Goal: Task Accomplishment & Management: Complete application form

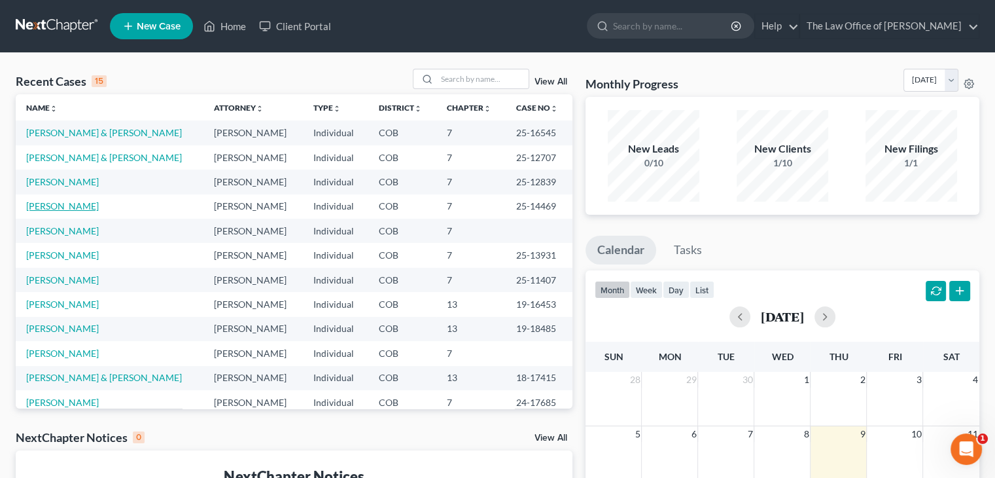
click at [60, 210] on link "[PERSON_NAME]" at bounding box center [62, 205] width 73 height 11
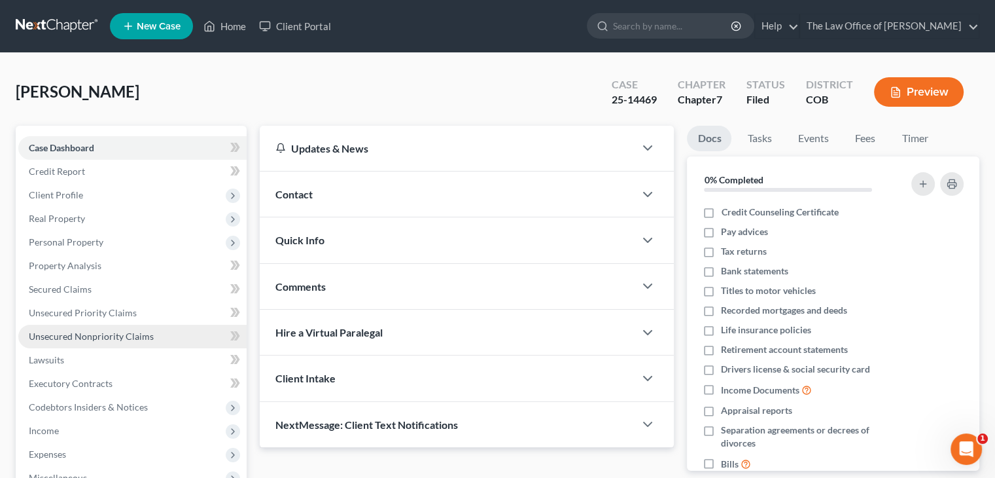
click at [111, 336] on span "Unsecured Nonpriority Claims" at bounding box center [91, 335] width 125 height 11
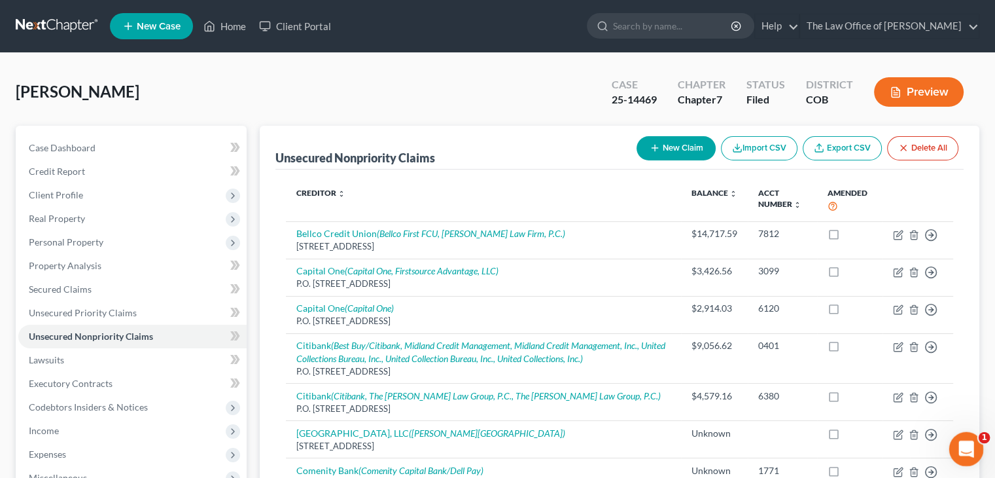
click at [961, 452] on icon "Open Intercom Messenger" at bounding box center [965, 447] width 22 height 22
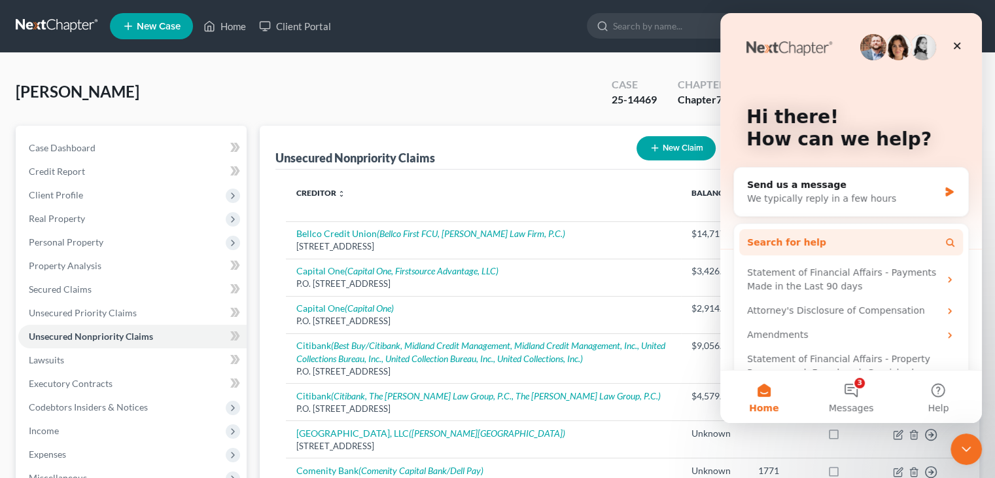
click at [873, 241] on button "Search for help" at bounding box center [851, 242] width 224 height 26
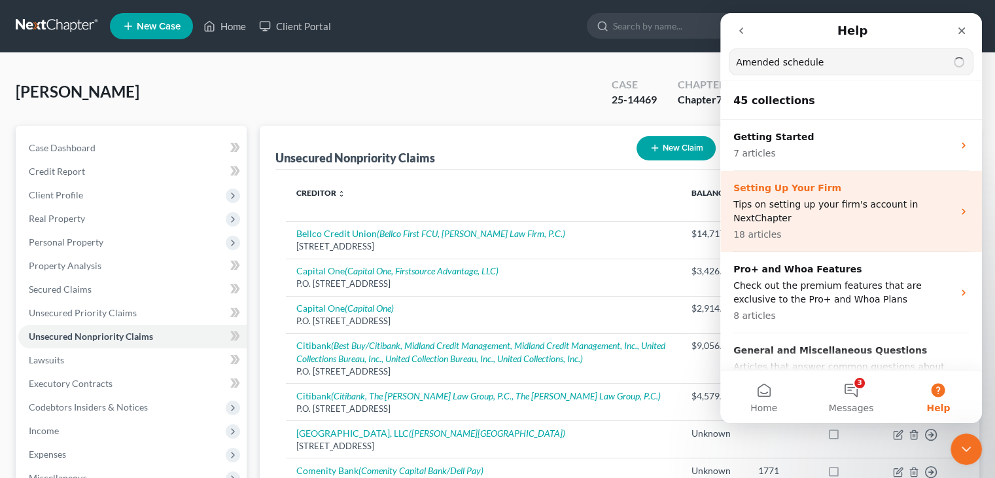
type input "Amended schedule"
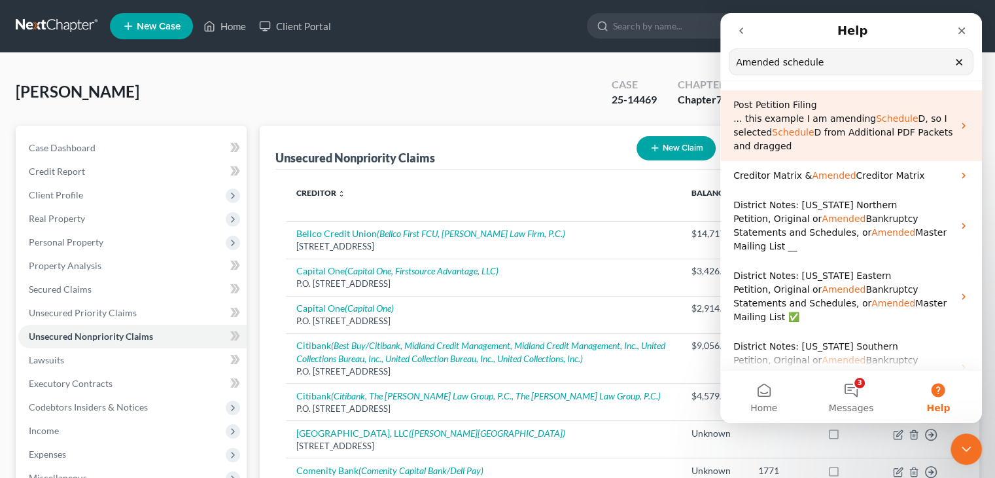
click at [840, 128] on span "D from Additional PDF Packets and dragged" at bounding box center [843, 139] width 219 height 24
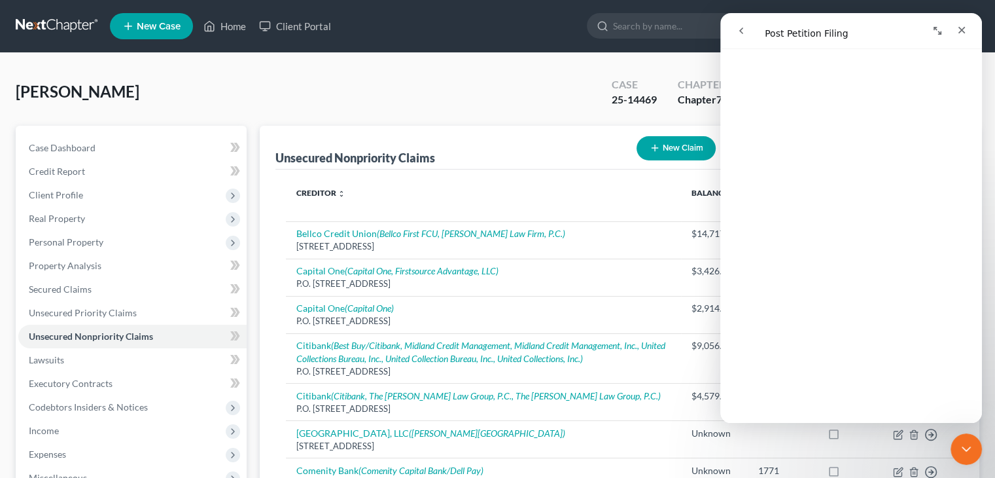
scroll to position [195, 0]
click at [840, 29] on div "Intercom messenger" at bounding box center [789, 30] width 120 height 25
click at [850, 33] on h1 "Intercom messenger" at bounding box center [852, 31] width 5 height 10
click at [739, 27] on icon "go back" at bounding box center [741, 31] width 10 height 10
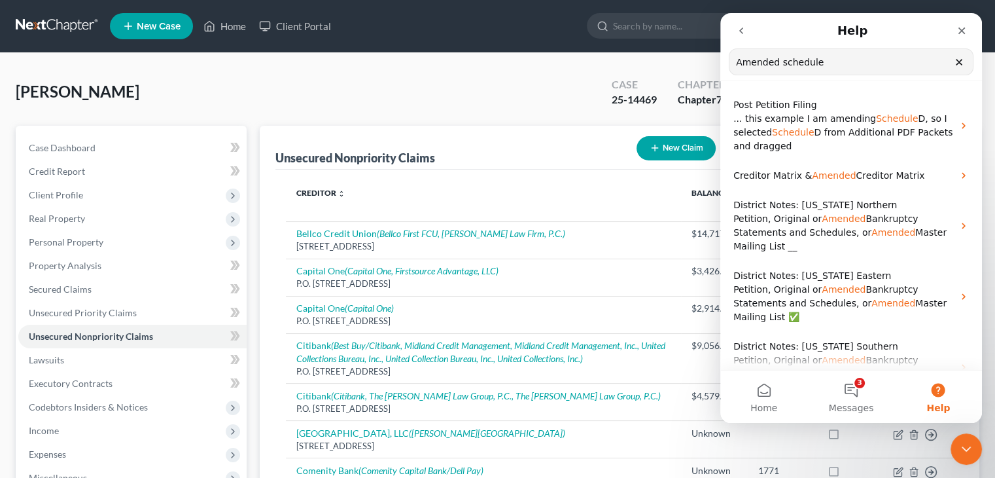
drag, startPoint x: 837, startPoint y: 62, endPoint x: 722, endPoint y: 74, distance: 115.2
click at [722, 74] on nav "Help Amended schedule Search for help" at bounding box center [852, 47] width 262 height 68
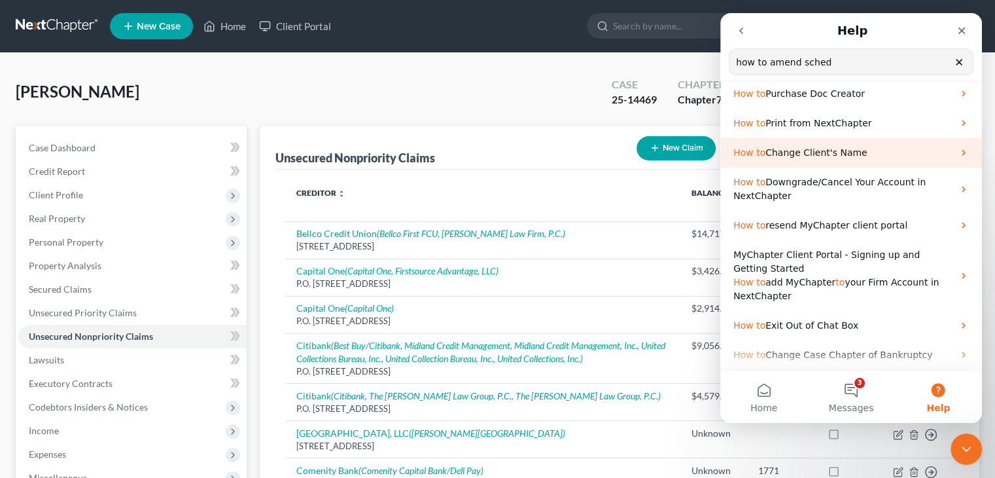
scroll to position [0, 0]
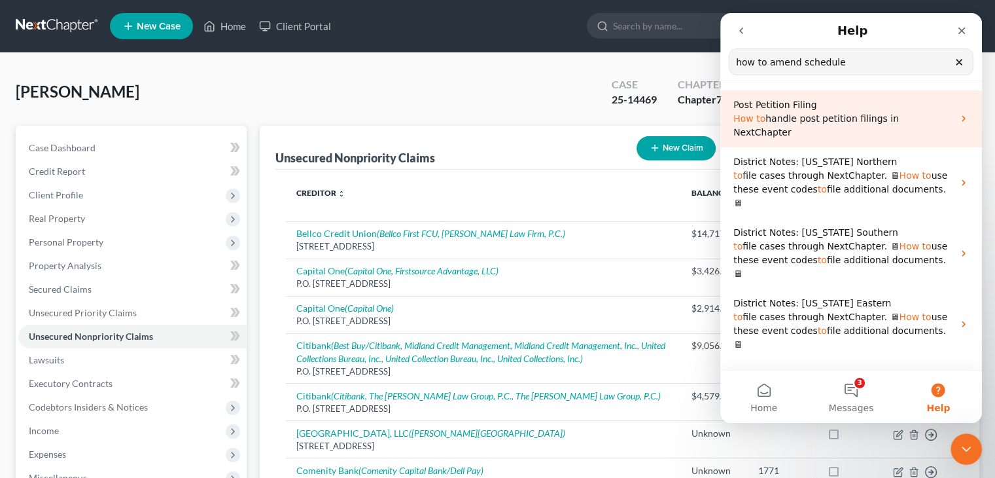
type input "how to amend schedule"
click at [806, 124] on span "handle post petition filings in NextChapter" at bounding box center [817, 125] width 166 height 24
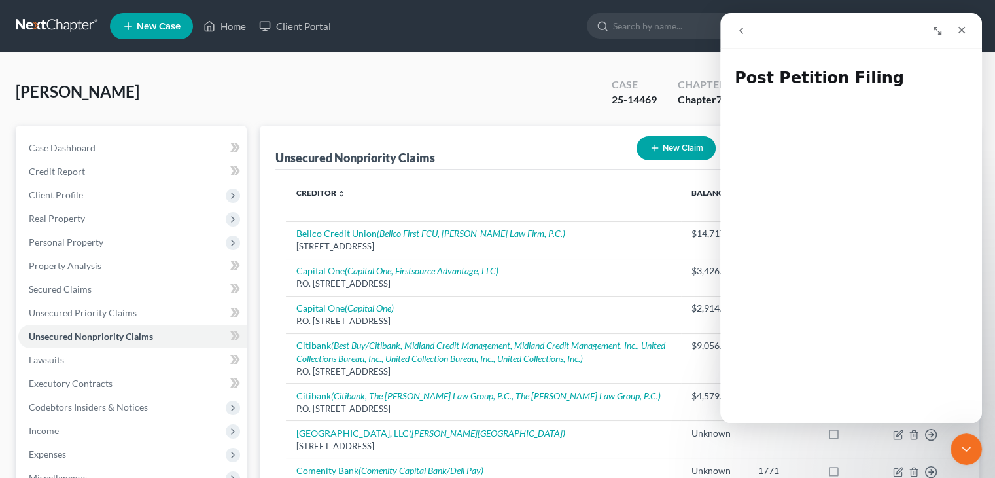
scroll to position [130, 0]
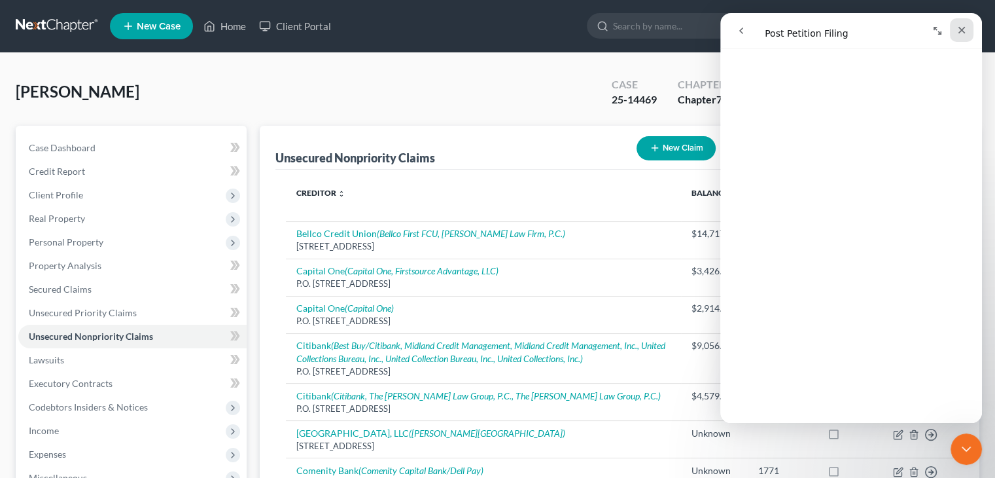
click at [965, 31] on icon "Close" at bounding box center [962, 30] width 10 height 10
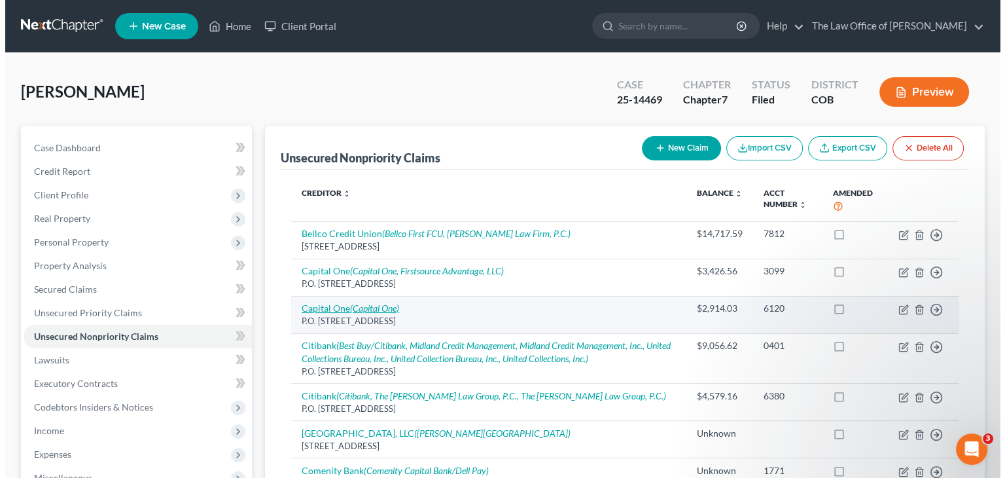
scroll to position [0, 0]
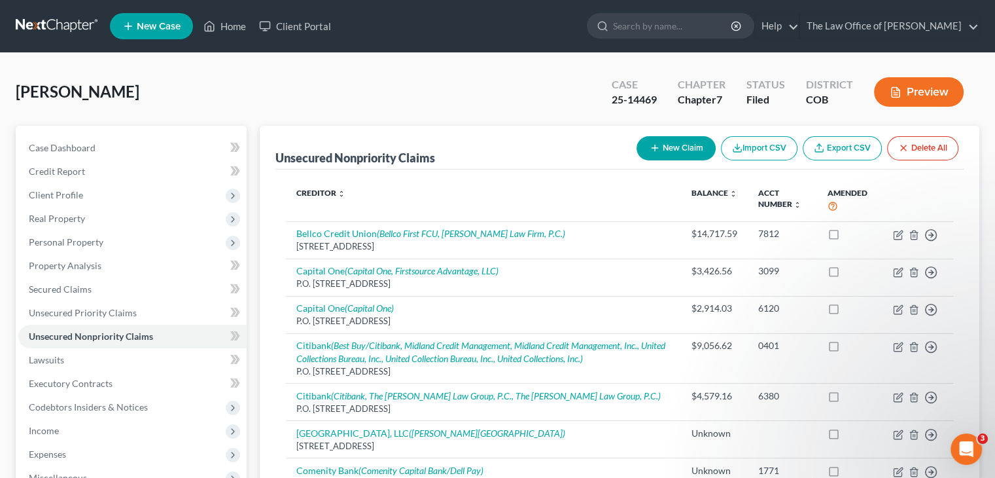
click at [665, 154] on button "New Claim" at bounding box center [676, 148] width 79 height 24
select select "0"
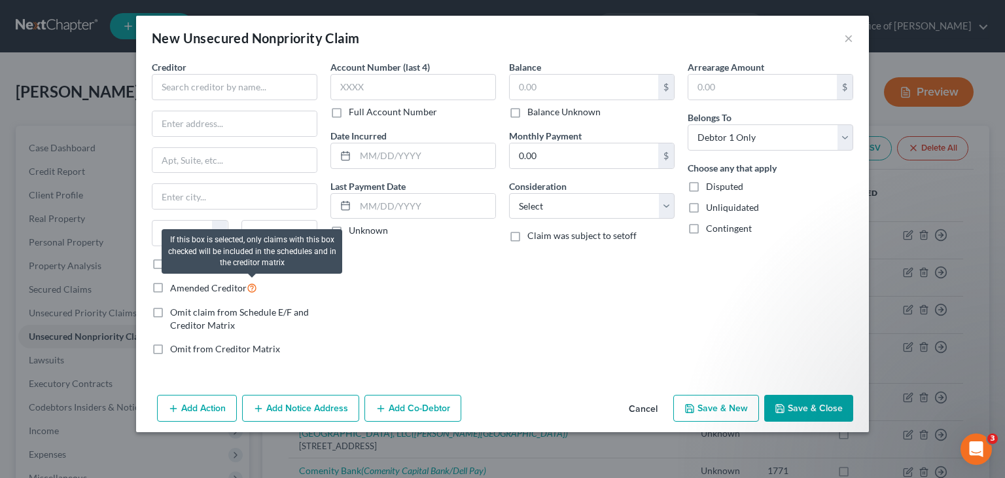
click at [253, 286] on icon at bounding box center [252, 287] width 10 height 12
click at [184, 286] on input "Amended Creditor" at bounding box center [179, 284] width 9 height 9
checkbox input "true"
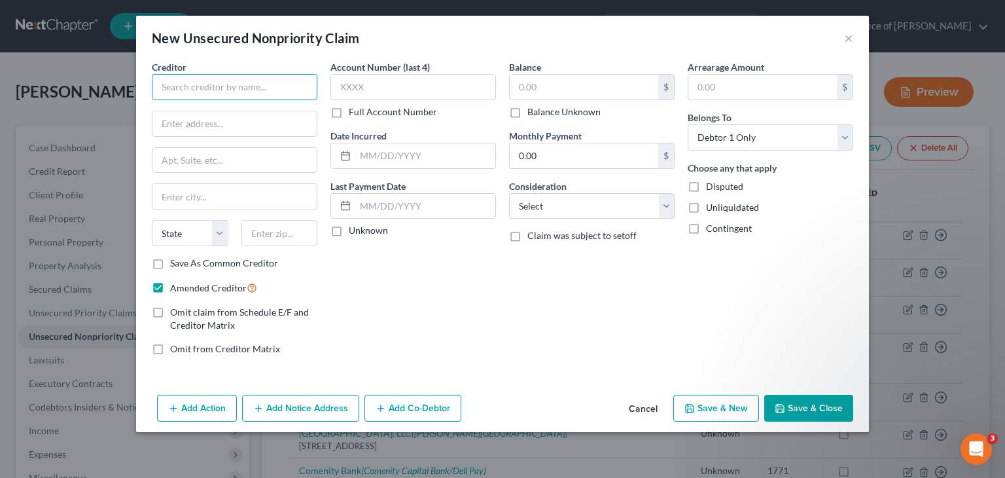
click at [183, 89] on input "text" at bounding box center [235, 87] width 166 height 26
type input "Adams County Fire Protection District"
type input "P.O. Box 737178"
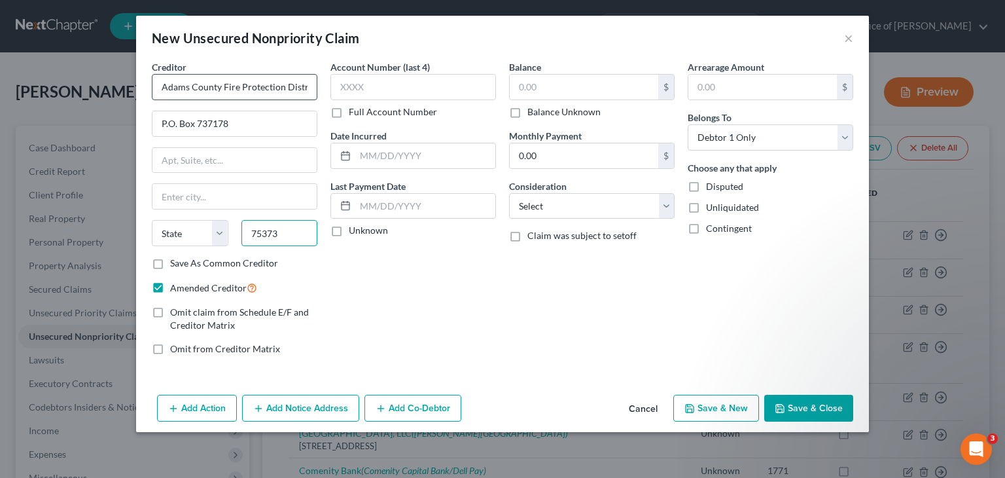
type input "75373"
type input "[GEOGRAPHIC_DATA]"
select select "45"
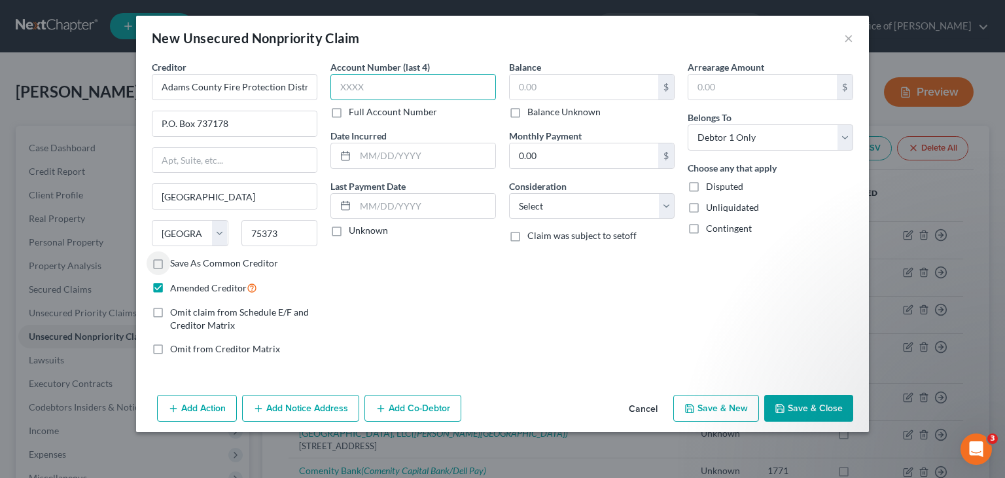
click at [380, 82] on input "text" at bounding box center [413, 87] width 166 height 26
type input "4"
type input "8243"
type input "[DATE]"
type input "298.55"
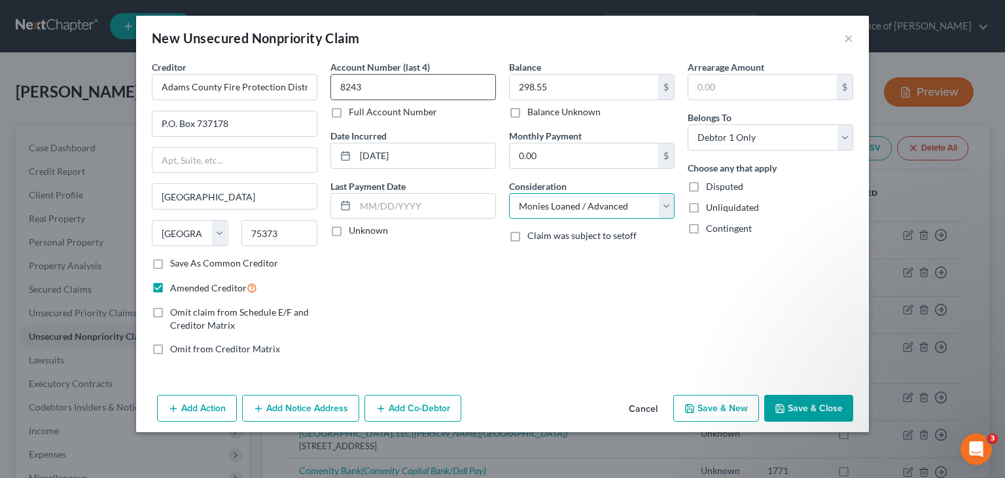
select select "9"
click at [725, 408] on button "Save & New" at bounding box center [716, 408] width 86 height 27
select select "0"
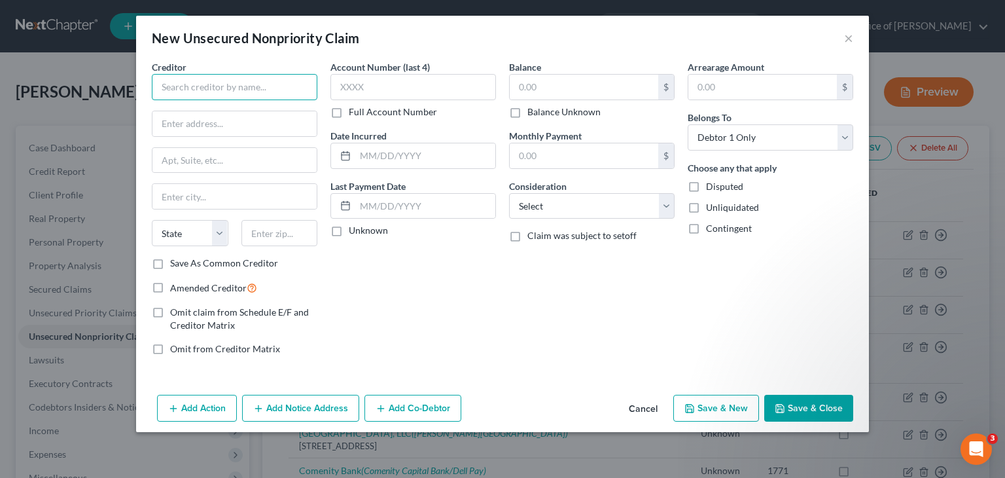
click at [182, 80] on input "text" at bounding box center [235, 87] width 166 height 26
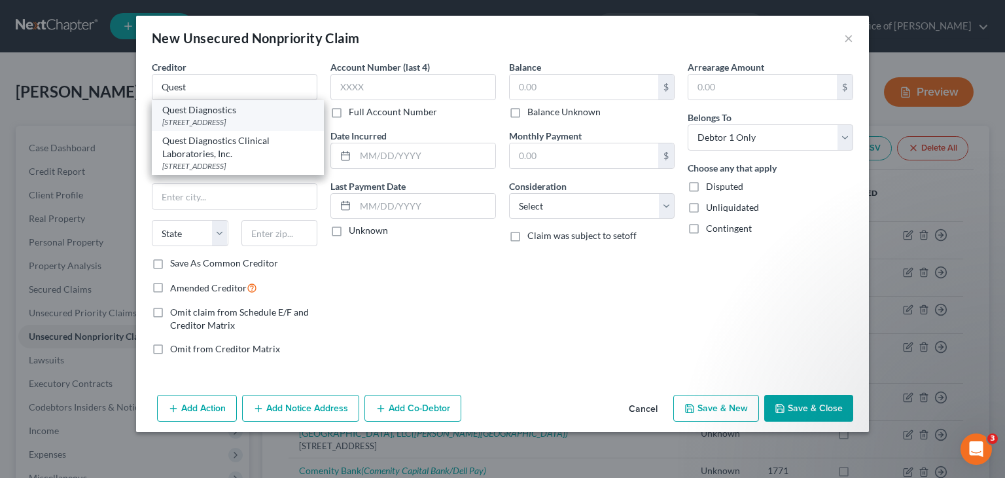
click at [188, 113] on div "Quest Diagnostics" at bounding box center [237, 109] width 151 height 13
type input "Quest Diagnostics"
type input "[STREET_ADDRESS]"
type input "Secaucus"
select select "33"
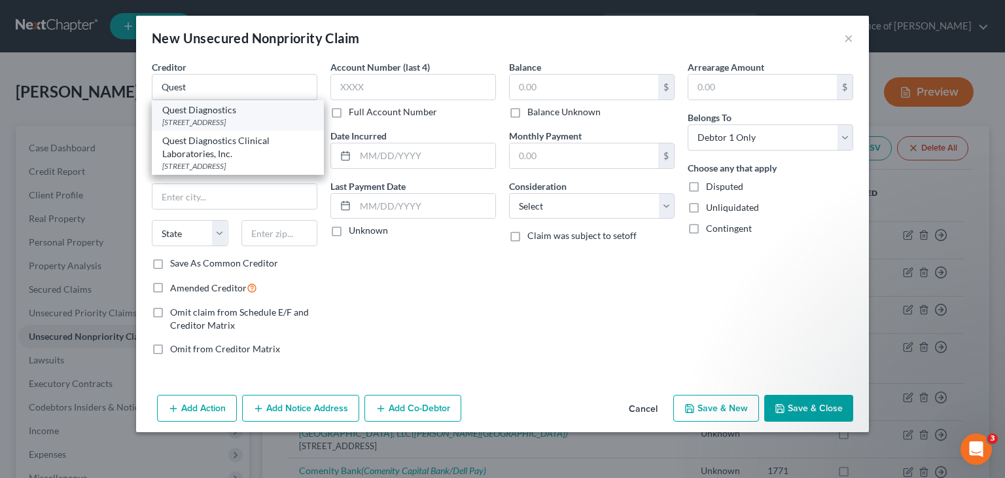
type input "07094"
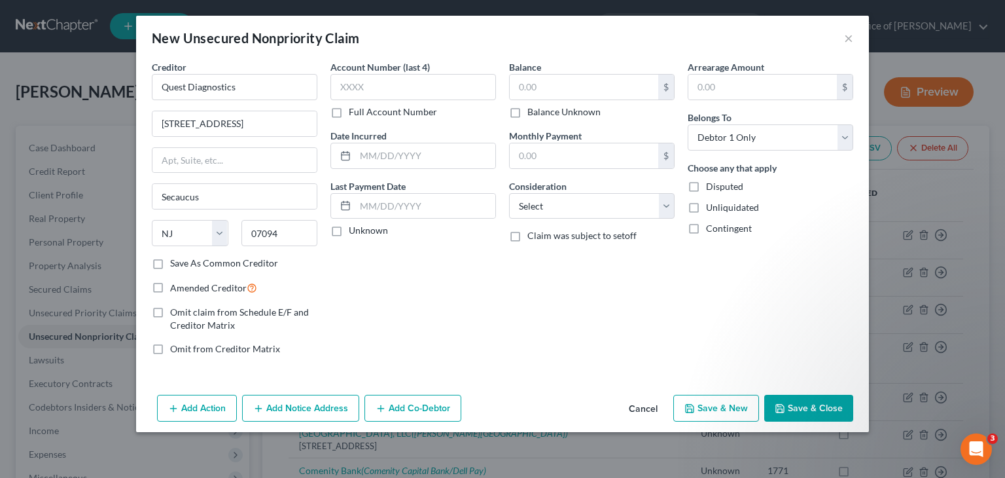
click at [218, 281] on label "Amended Creditor" at bounding box center [213, 287] width 87 height 15
click at [184, 281] on input "Amended Creditor" at bounding box center [179, 284] width 9 height 9
checkbox input "true"
click at [376, 84] on input "text" at bounding box center [413, 87] width 166 height 26
type input "4634"
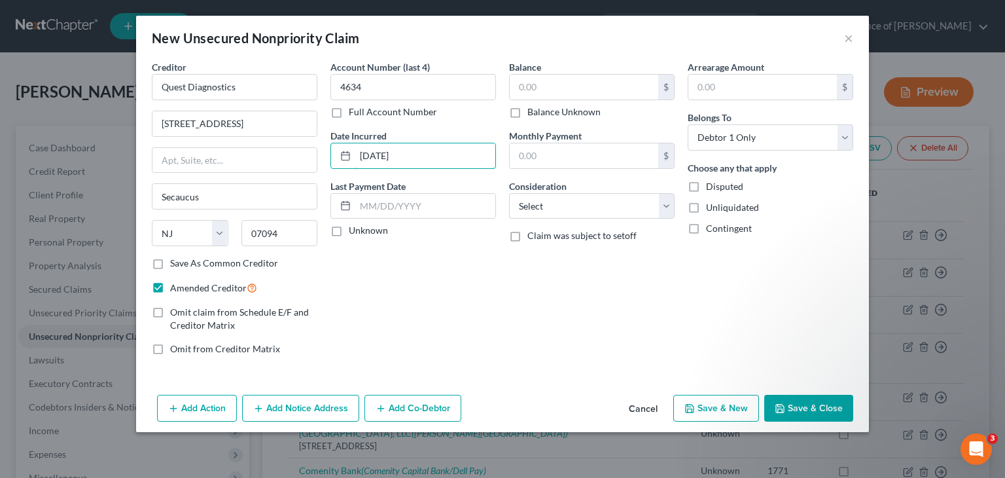
type input "[DATE]"
click at [399, 298] on div "Account Number (last 4) 4634 Full Account Number Date Incurred [DATE] Last Paym…" at bounding box center [413, 213] width 179 height 306
click at [594, 77] on input "text" at bounding box center [584, 87] width 149 height 25
type input "998.43"
select select "9"
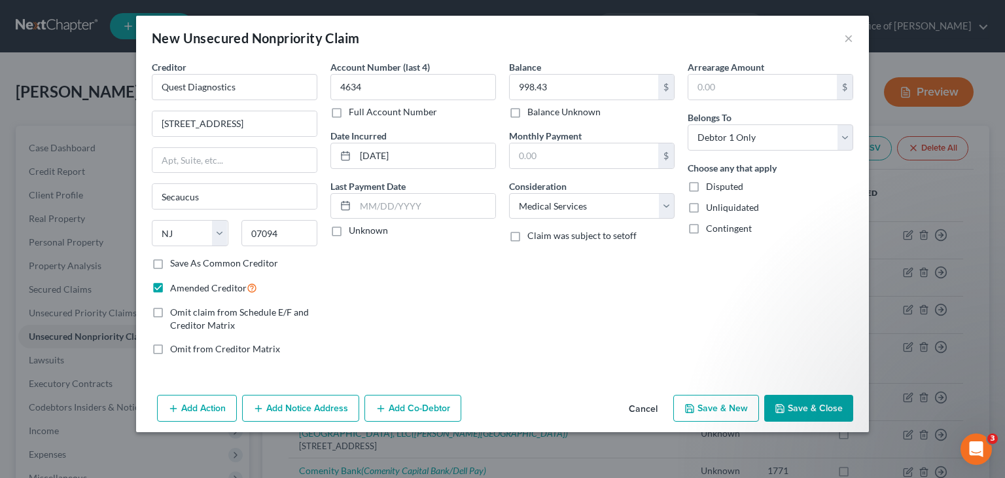
click at [295, 407] on button "Add Notice Address" at bounding box center [300, 408] width 117 height 27
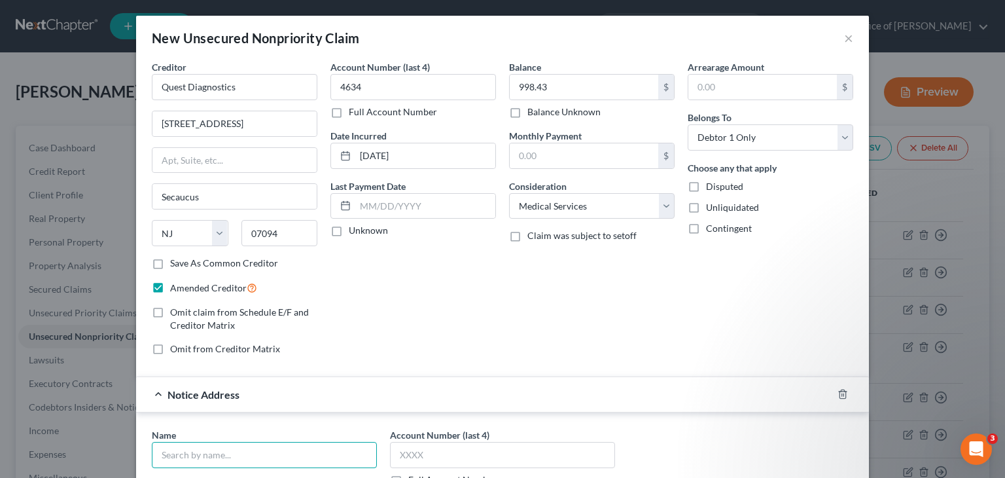
click at [194, 458] on input "text" at bounding box center [264, 455] width 225 height 26
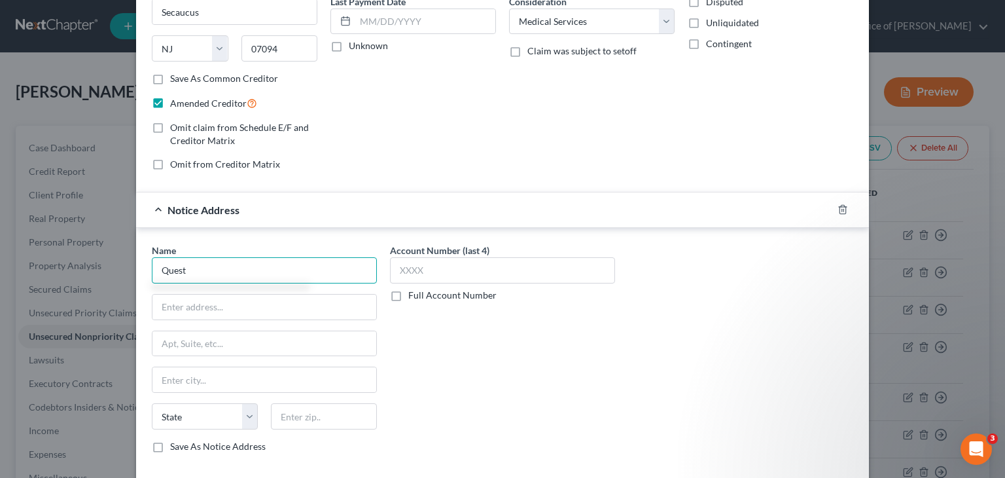
scroll to position [196, 0]
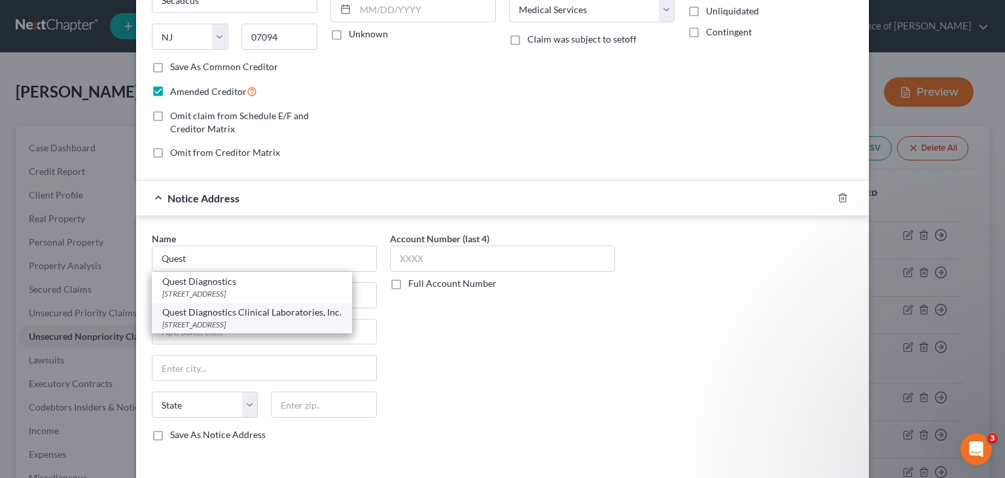
click at [249, 315] on div "Quest Diagnostics Clinical Laboratories, Inc." at bounding box center [251, 312] width 179 height 13
type input "Quest Diagnostics Clinical Laboratories, Inc."
type input "[STREET_ADDRESS]"
type input "Littleton"
select select "5"
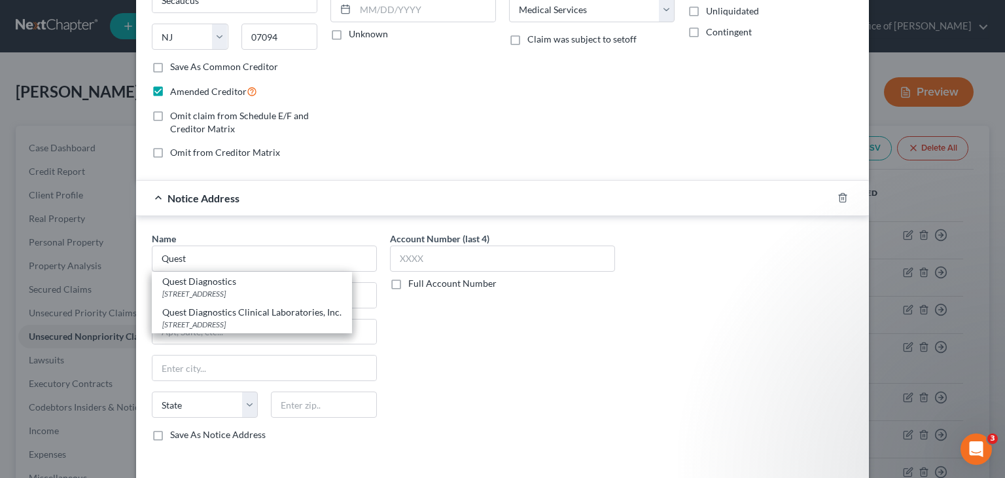
type input "80120"
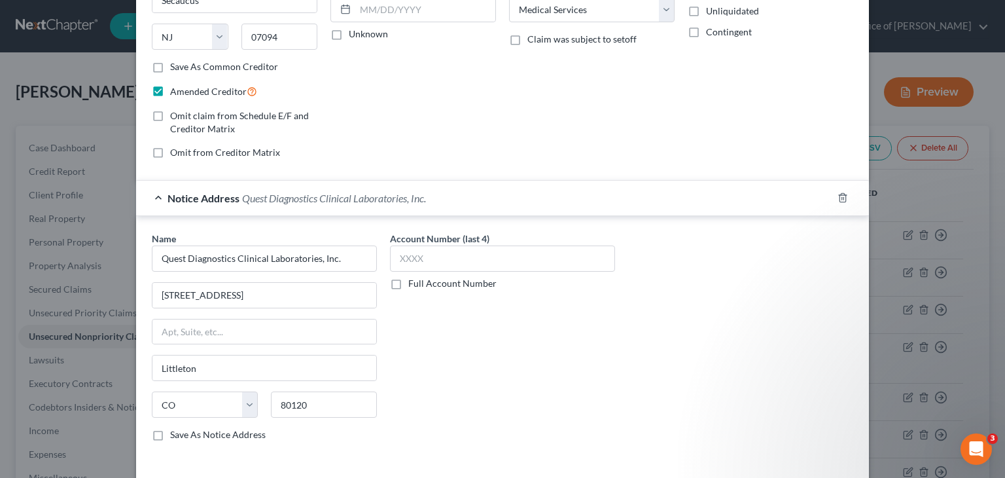
scroll to position [249, 0]
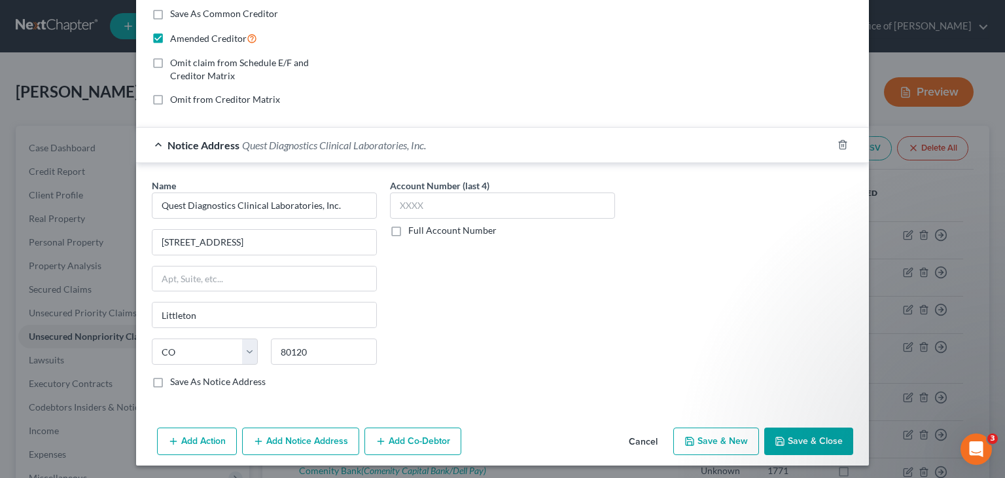
click at [717, 433] on button "Save & New" at bounding box center [716, 440] width 86 height 27
select select "0"
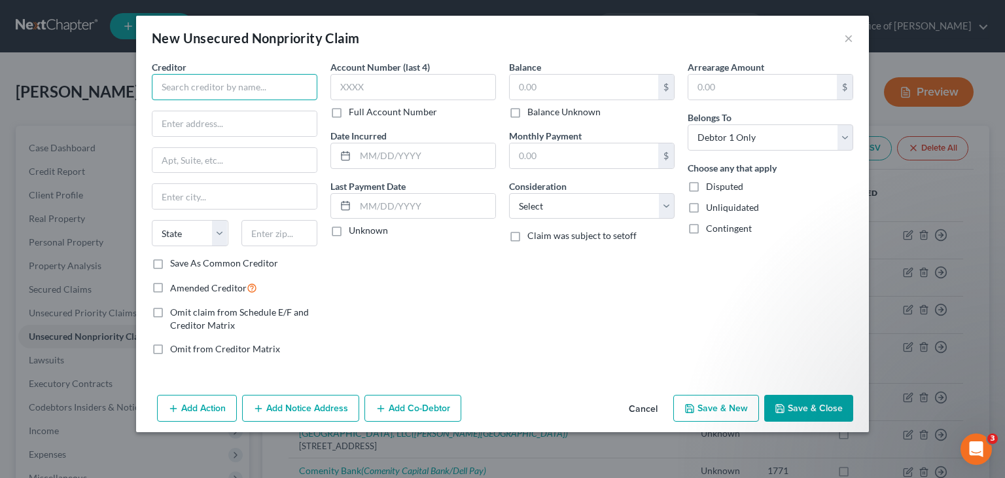
click at [185, 84] on input "text" at bounding box center [235, 87] width 166 height 26
click at [190, 122] on input "text" at bounding box center [234, 123] width 164 height 25
paste input "[STREET_ADDRESS]"
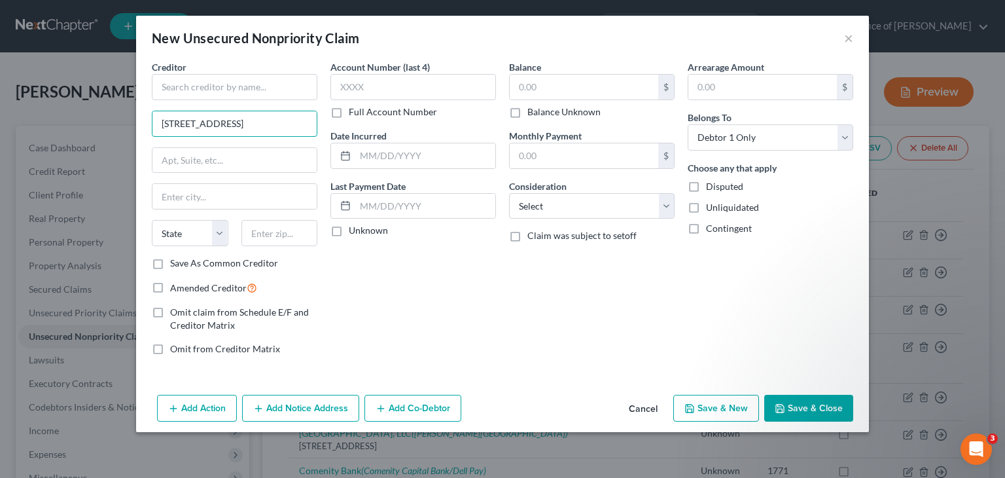
type input "[STREET_ADDRESS]"
click at [224, 79] on input "text" at bounding box center [235, 87] width 166 height 26
paste input "Dr. Aparna Bhagavat"
type input "Dr. Aparna Bhagavat"
drag, startPoint x: 286, startPoint y: 120, endPoint x: 123, endPoint y: 119, distance: 163.0
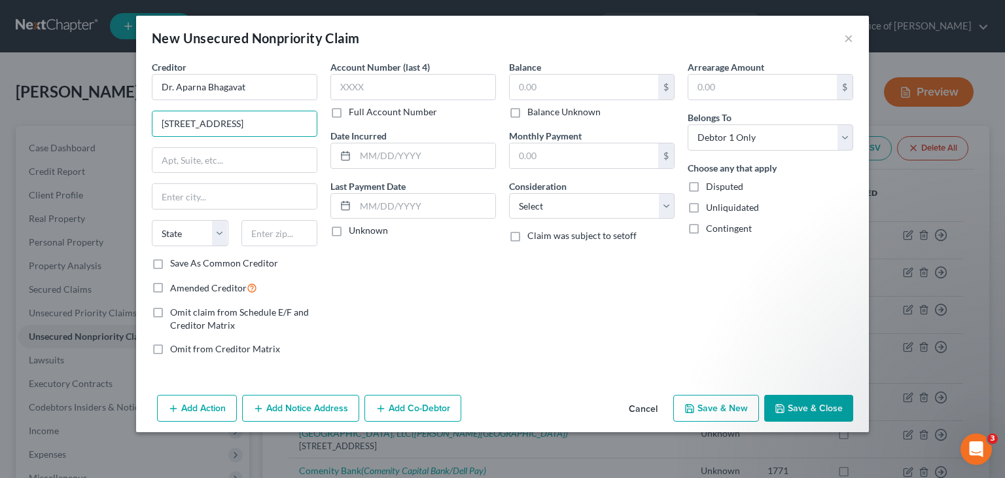
click at [123, 119] on div "New Unsecured Nonpriority Claim × Creditor * Dr. Aparna Bhagavat [STREET_ADDRES…" at bounding box center [502, 239] width 1005 height 478
click at [194, 160] on input "text" at bounding box center [234, 160] width 164 height 25
paste input "[STREET_ADDRESS]"
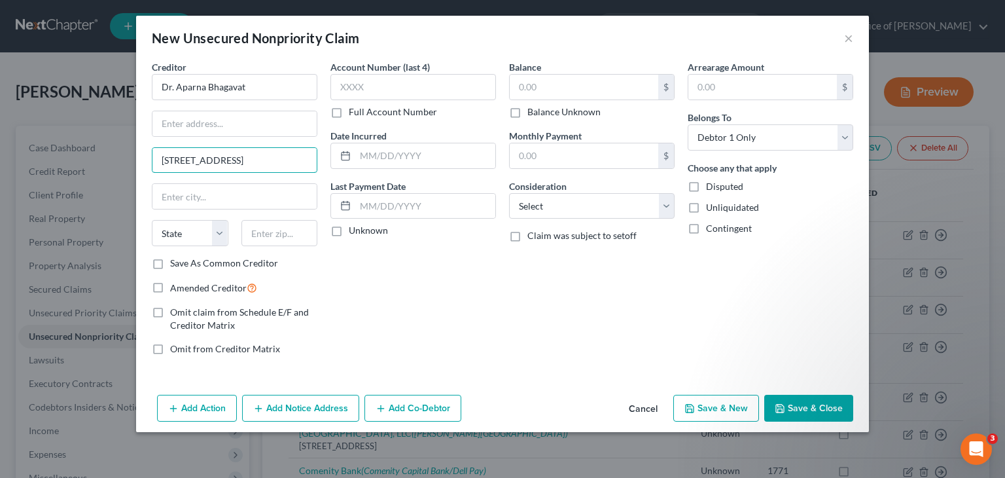
type input "[STREET_ADDRESS]"
drag, startPoint x: 271, startPoint y: 241, endPoint x: 261, endPoint y: 234, distance: 12.2
click at [271, 241] on input "text" at bounding box center [279, 233] width 77 height 26
type input "80233"
type input "[GEOGRAPHIC_DATA]"
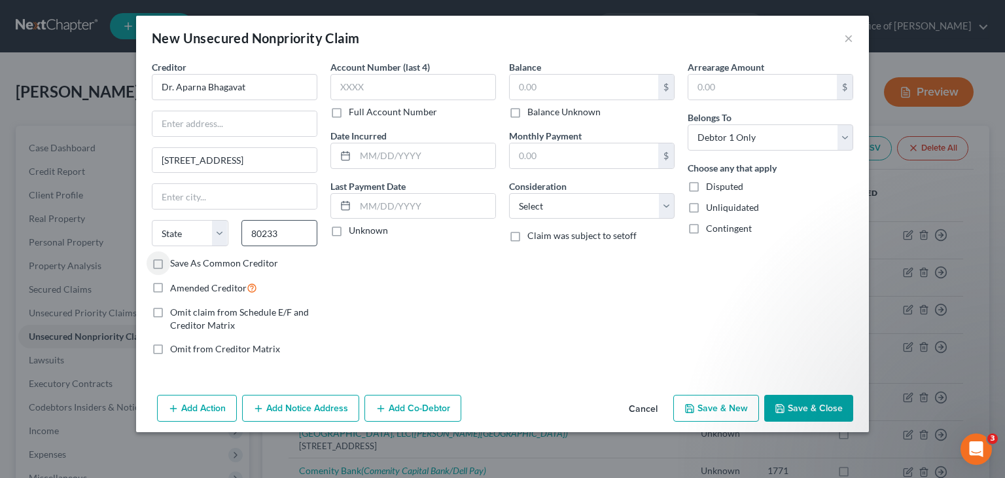
select select "5"
click at [213, 108] on div "Creditor * Dr. Aparna Bhagavat [STREET_ADDRESS][GEOGRAPHIC_DATA][US_STATE] CA C…" at bounding box center [235, 158] width 166 height 196
click at [217, 121] on input "text" at bounding box center [234, 123] width 164 height 25
paste input "SCL Health Heart and Vascular"
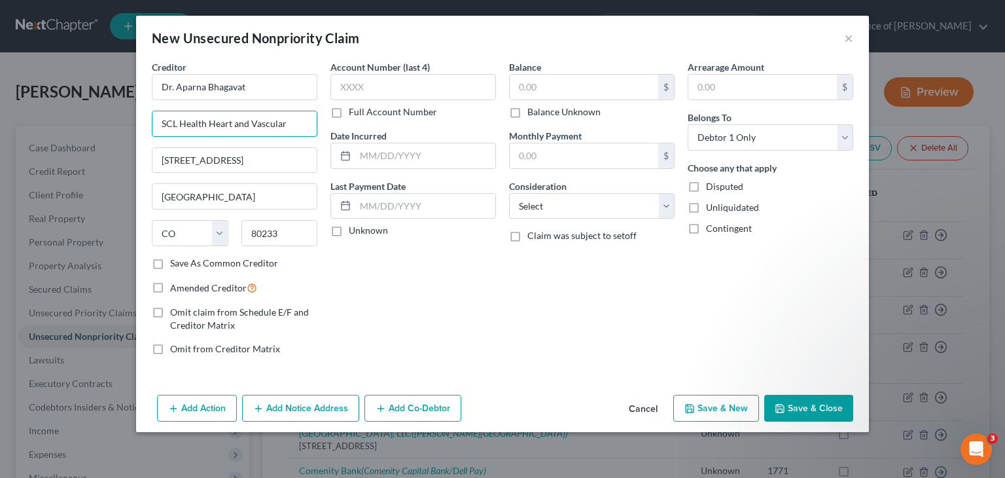
type input "SCL Health Heart and Vascular"
click at [323, 411] on button "Add Notice Address" at bounding box center [300, 408] width 117 height 27
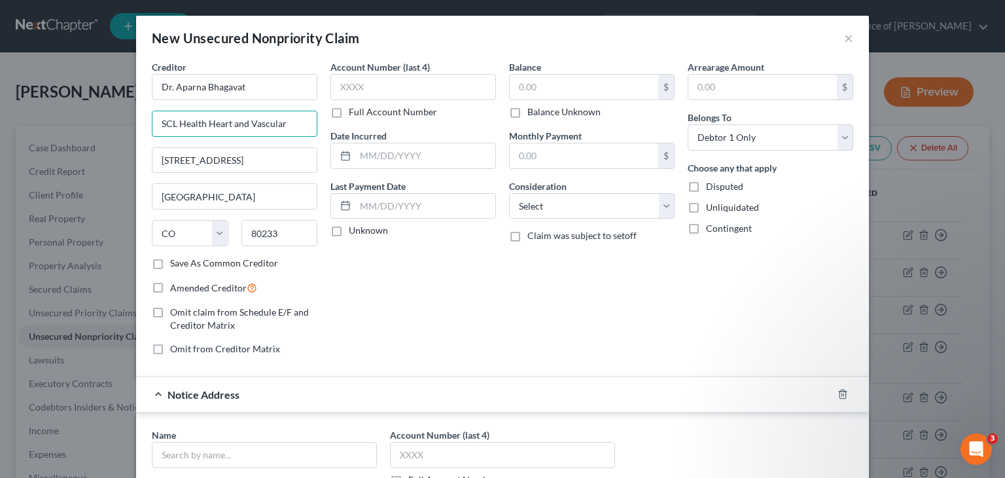
drag, startPoint x: 283, startPoint y: 121, endPoint x: 98, endPoint y: 115, distance: 185.3
click at [97, 115] on div "New Unsecured Nonpriority Claim × Creditor * Dr. Aparna Bhagavat SCL Health Hea…" at bounding box center [502, 239] width 1005 height 478
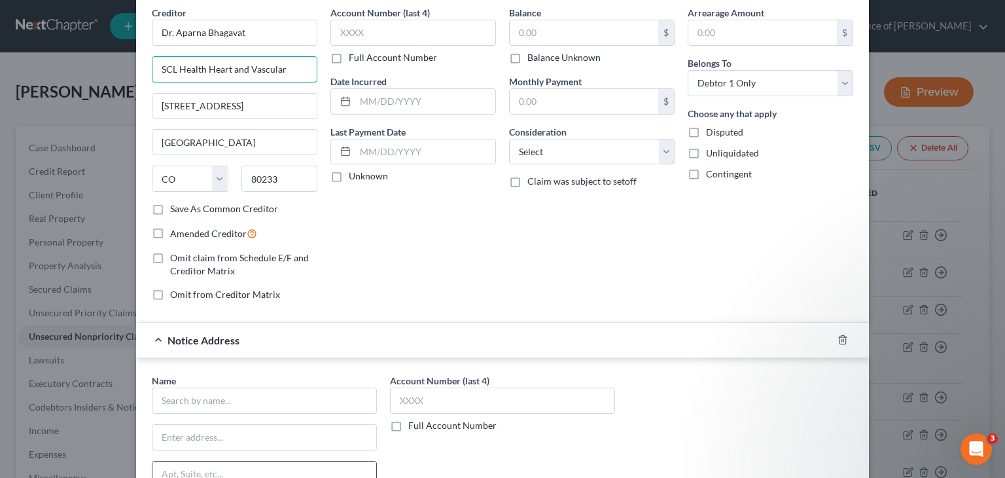
scroll to position [196, 0]
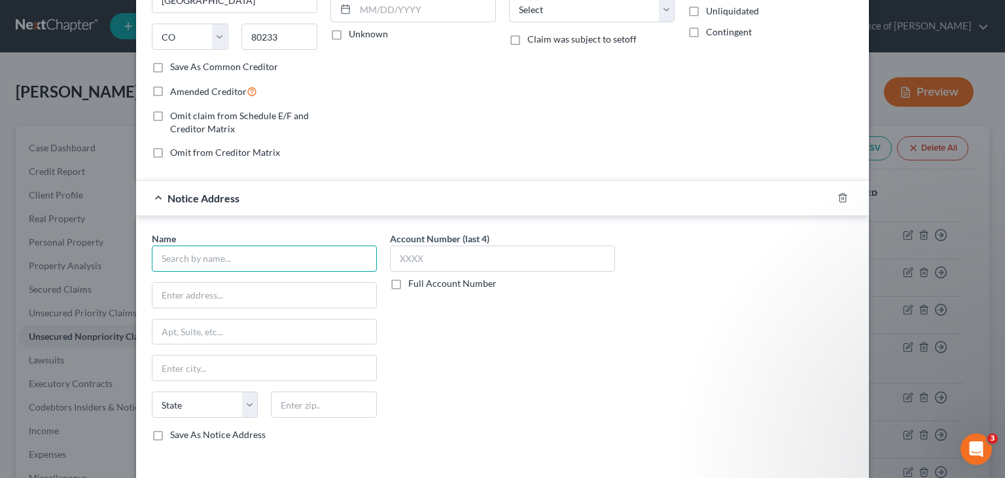
click at [170, 253] on input "text" at bounding box center [264, 258] width 225 height 26
paste input "SCL Health Heart and Vascular"
drag, startPoint x: 291, startPoint y: 252, endPoint x: 134, endPoint y: 254, distance: 157.1
click at [136, 254] on div "Name * SCL Health Heart and Vascular State [US_STATE] AK AR AZ CA CO [GEOGRAPHI…" at bounding box center [502, 339] width 733 height 246
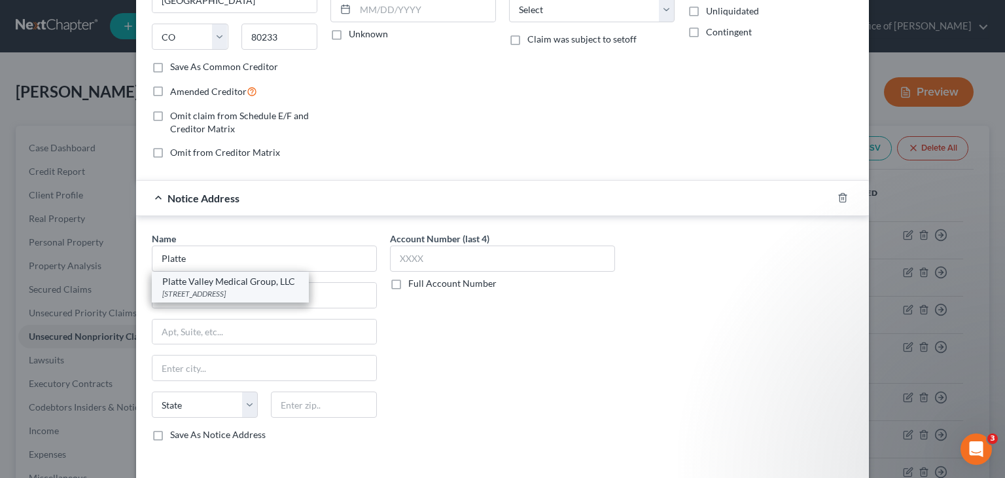
click at [229, 291] on div "[STREET_ADDRESS]" at bounding box center [230, 293] width 136 height 11
type input "Platte Valley Medical Group, LLC"
type input "[STREET_ADDRESS]"
type input "Broomfield"
select select "5"
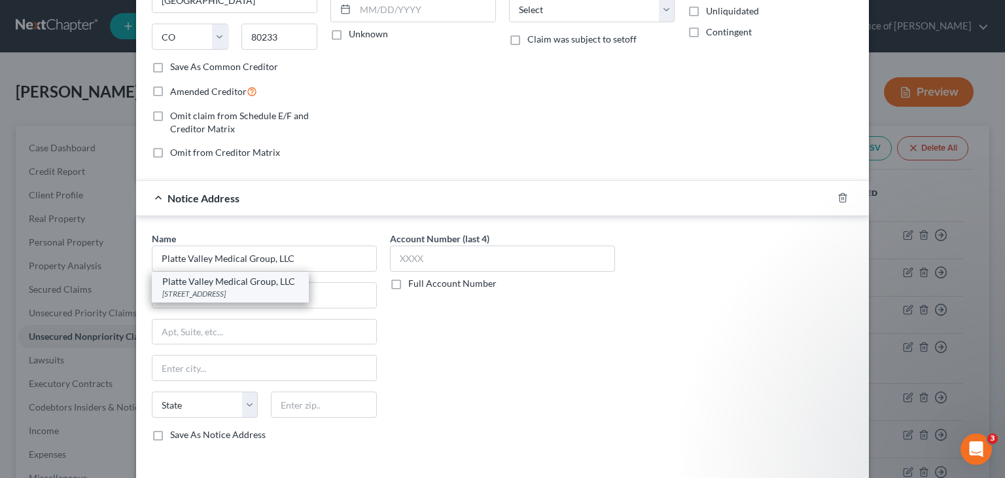
type input "80021"
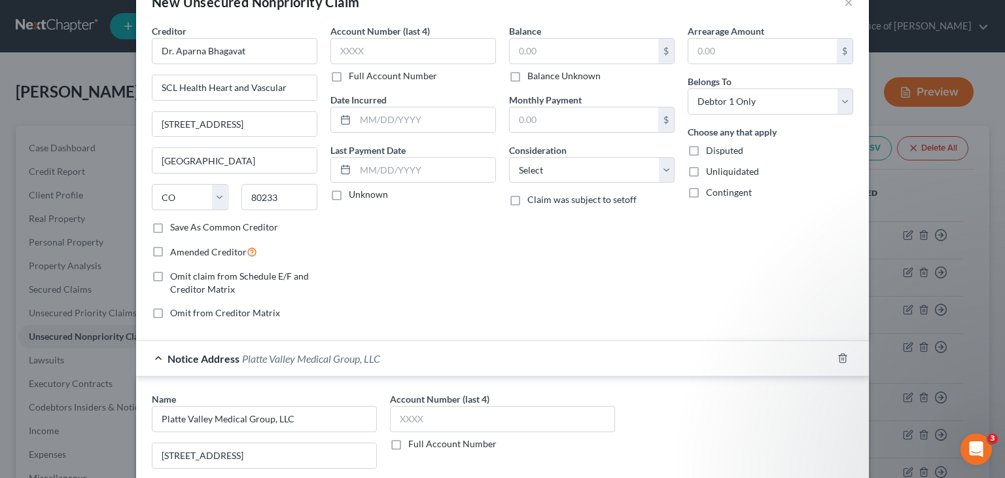
scroll to position [65, 0]
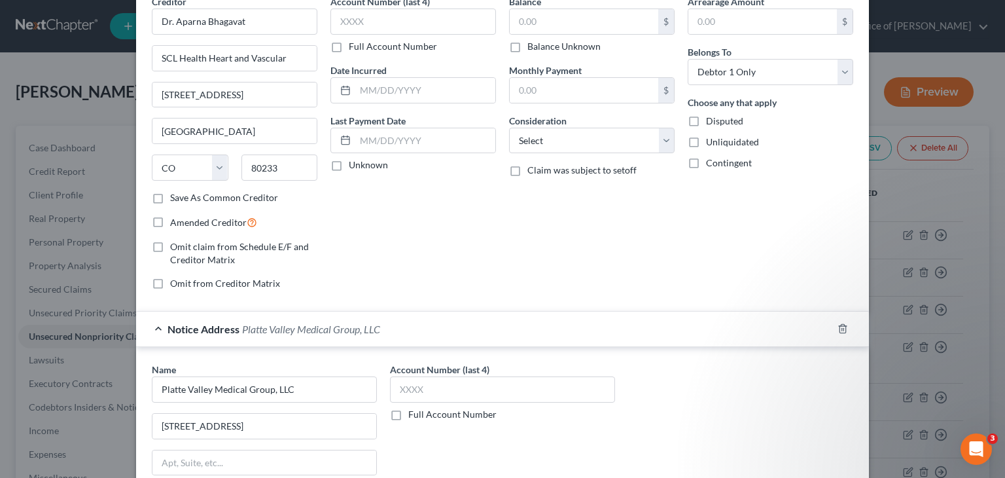
click at [170, 221] on label "Amended Creditor" at bounding box center [213, 222] width 87 height 15
click at [175, 221] on input "Amended Creditor" at bounding box center [179, 219] width 9 height 9
checkbox input "true"
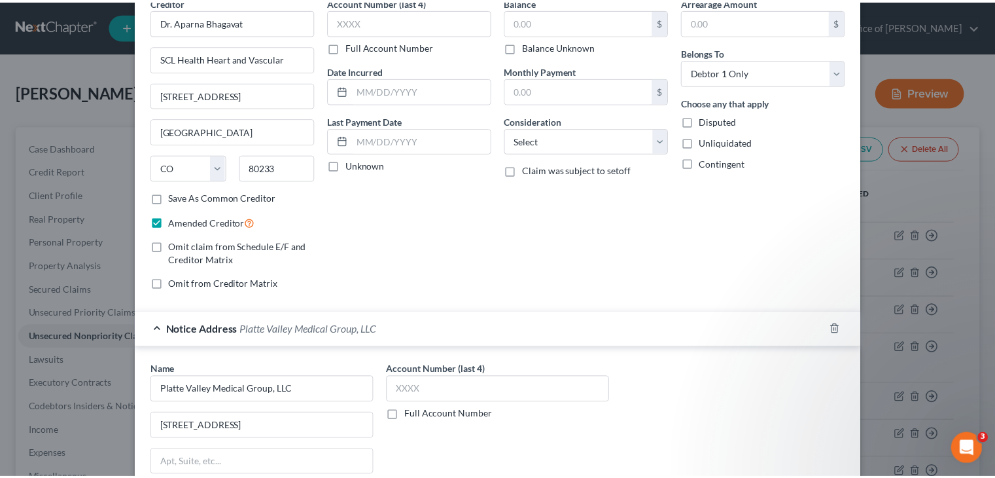
scroll to position [249, 0]
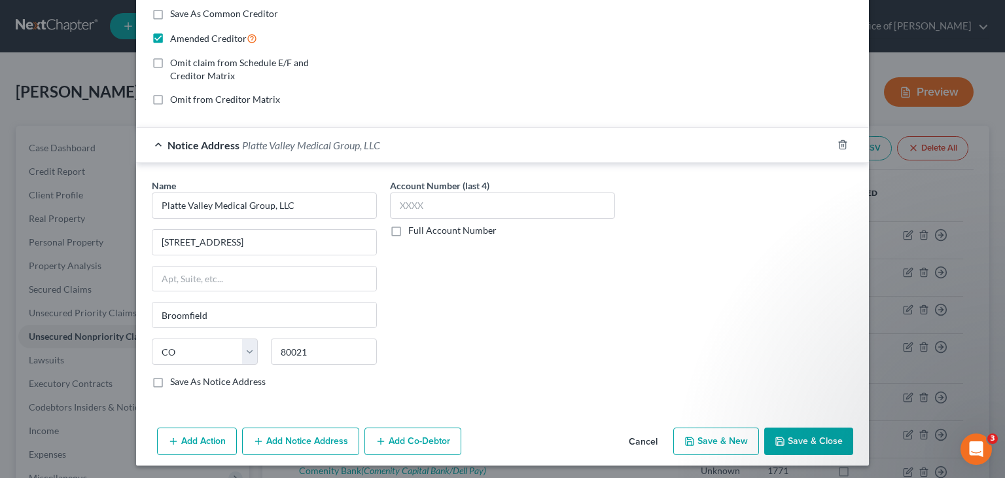
click at [807, 436] on button "Save & Close" at bounding box center [808, 440] width 89 height 27
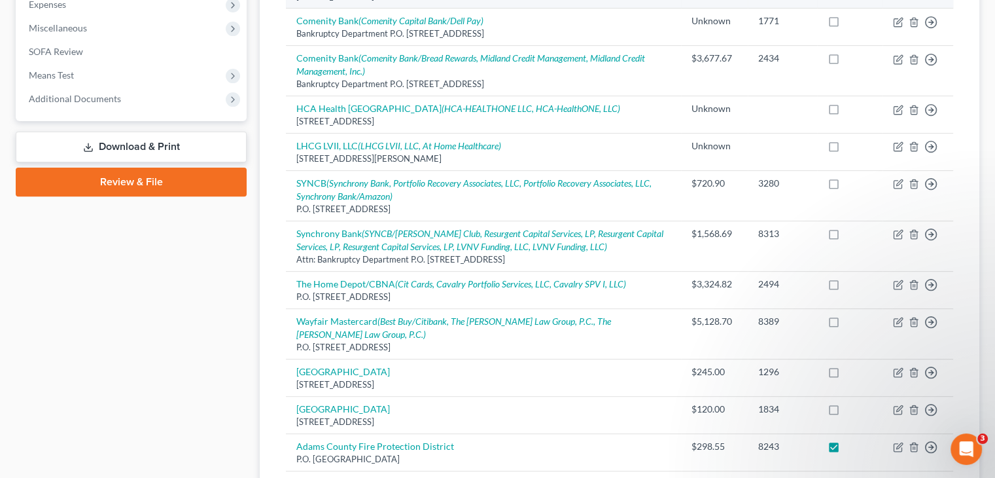
scroll to position [185, 0]
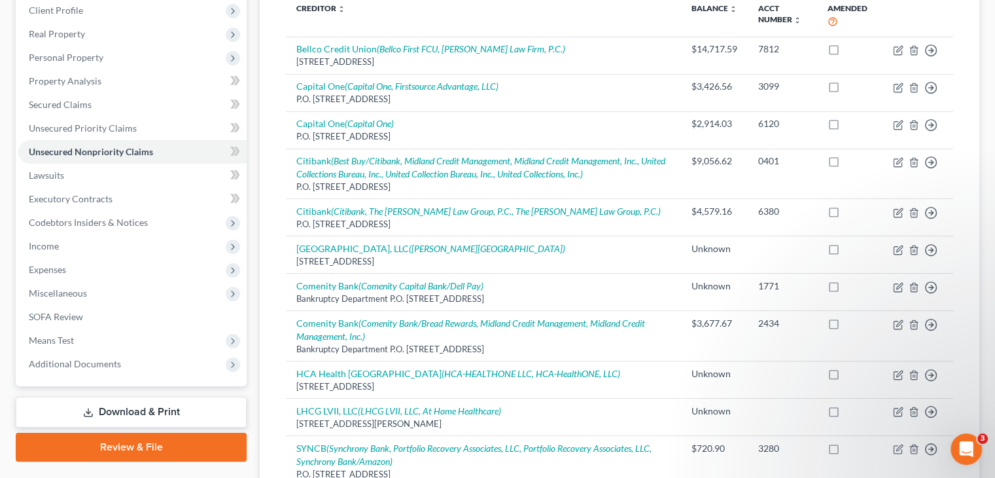
click at [121, 406] on link "Download & Print" at bounding box center [131, 412] width 231 height 31
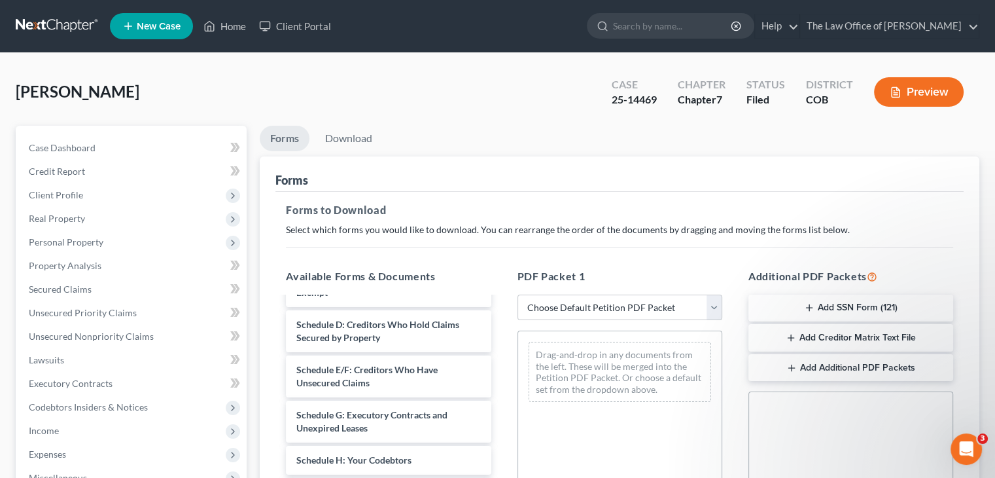
scroll to position [196, 0]
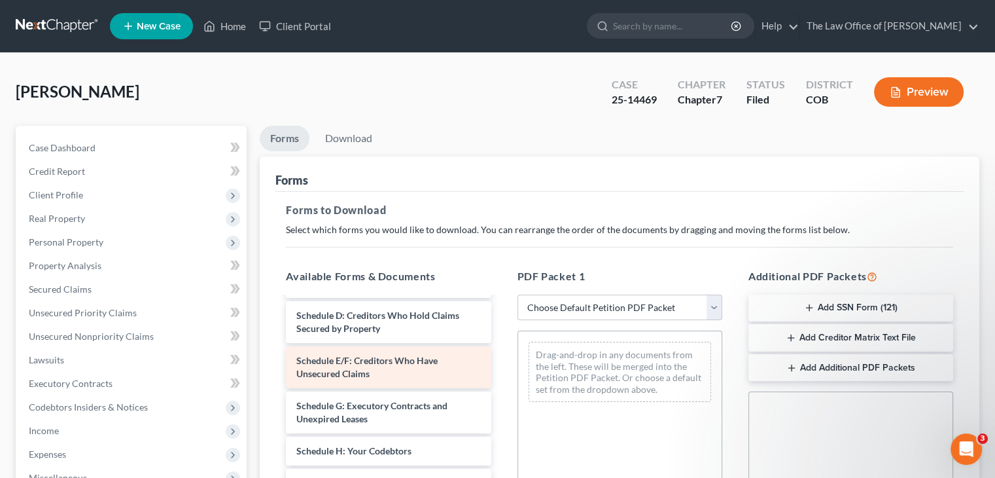
click at [372, 368] on div "Schedule E/F: Creditors Who Have Unsecured Claims" at bounding box center [388, 367] width 205 height 42
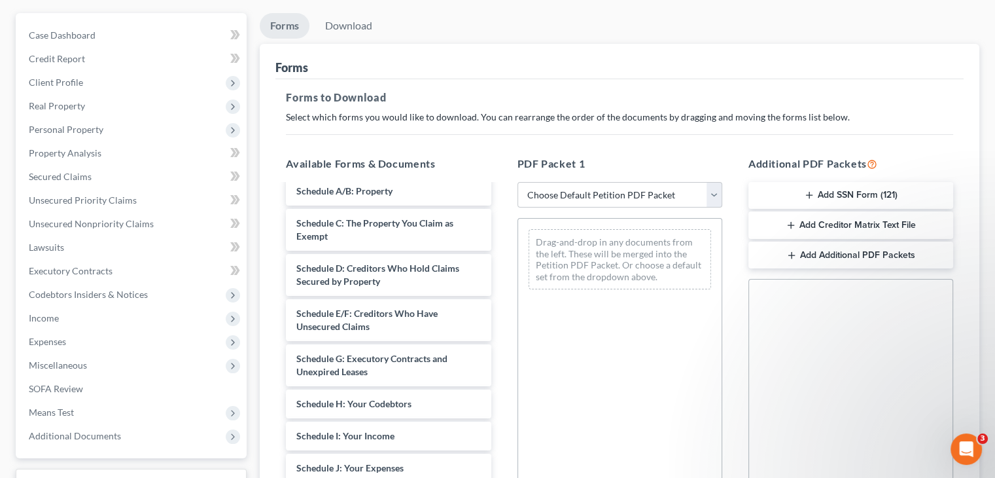
scroll to position [115, 0]
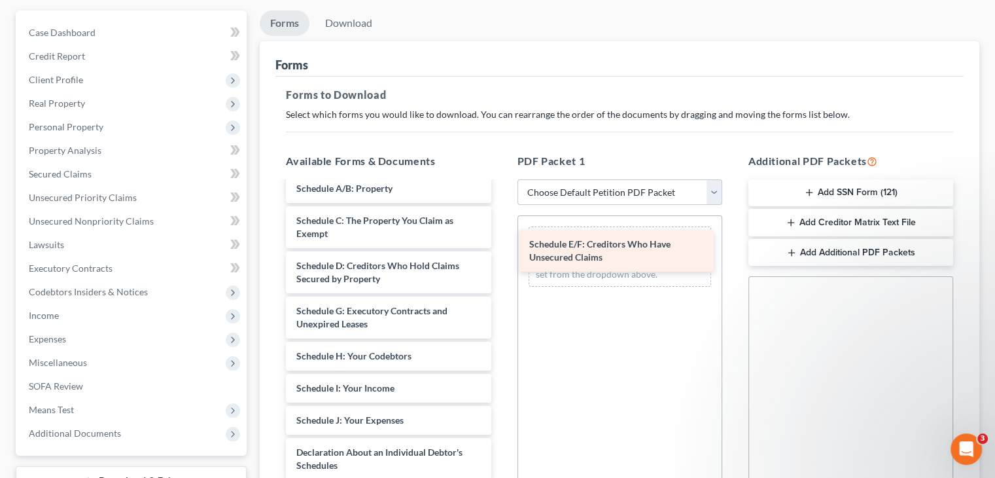
drag, startPoint x: 357, startPoint y: 315, endPoint x: 590, endPoint y: 250, distance: 241.8
click at [501, 250] on div "Schedule E/F: Creditors Who Have Unsecured Claims [PERSON_NAME] 15317-CO-CC-039…" at bounding box center [389, 404] width 226 height 705
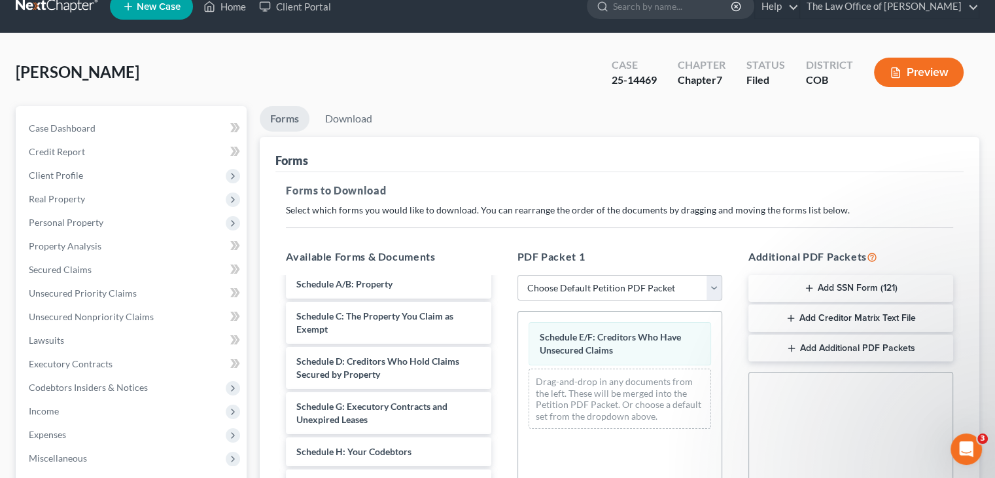
scroll to position [0, 0]
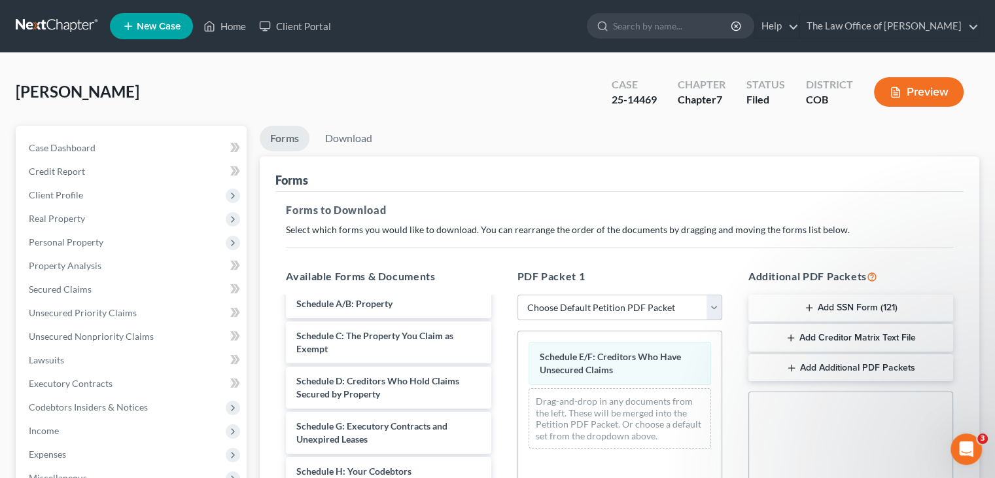
click at [698, 301] on select "Choose Default Petition PDF Packet Complete Bankruptcy Petition (all forms and …" at bounding box center [620, 307] width 205 height 26
select select "2"
click at [518, 294] on select "Choose Default Petition PDF Packet Complete Bankruptcy Petition (all forms and …" at bounding box center [620, 307] width 205 height 26
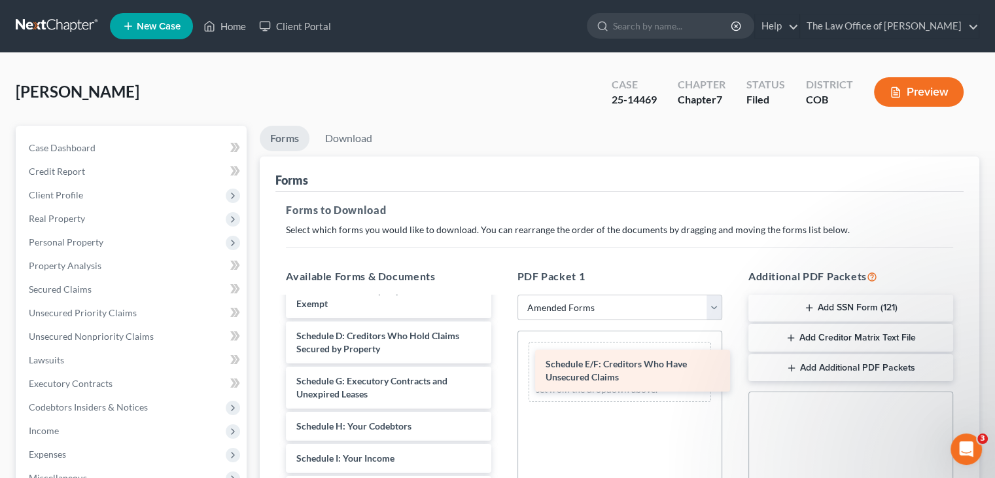
drag, startPoint x: 335, startPoint y: 388, endPoint x: 584, endPoint y: 372, distance: 249.8
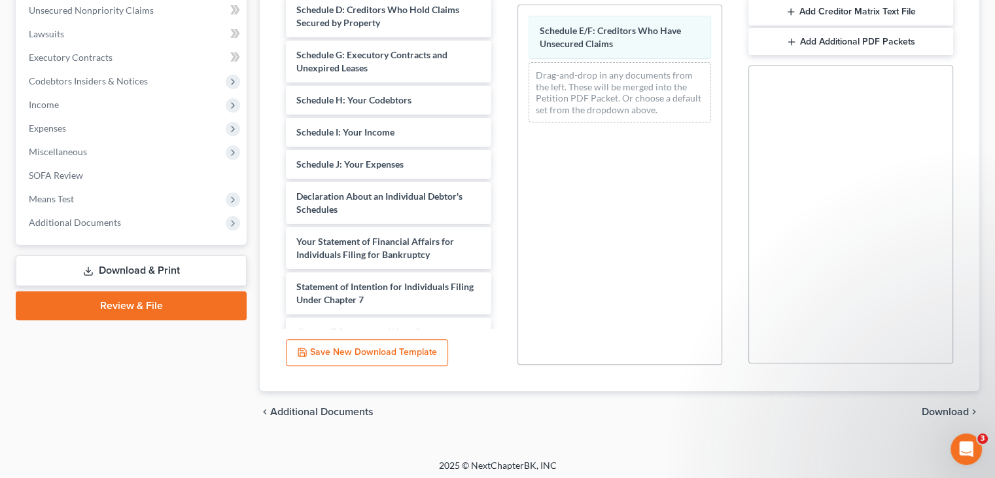
scroll to position [327, 0]
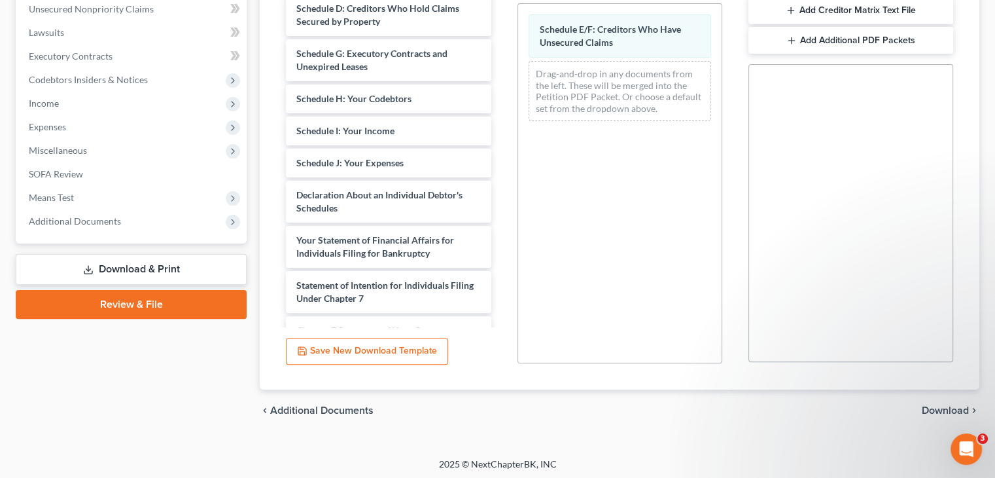
click at [961, 405] on span "Download" at bounding box center [945, 410] width 47 height 10
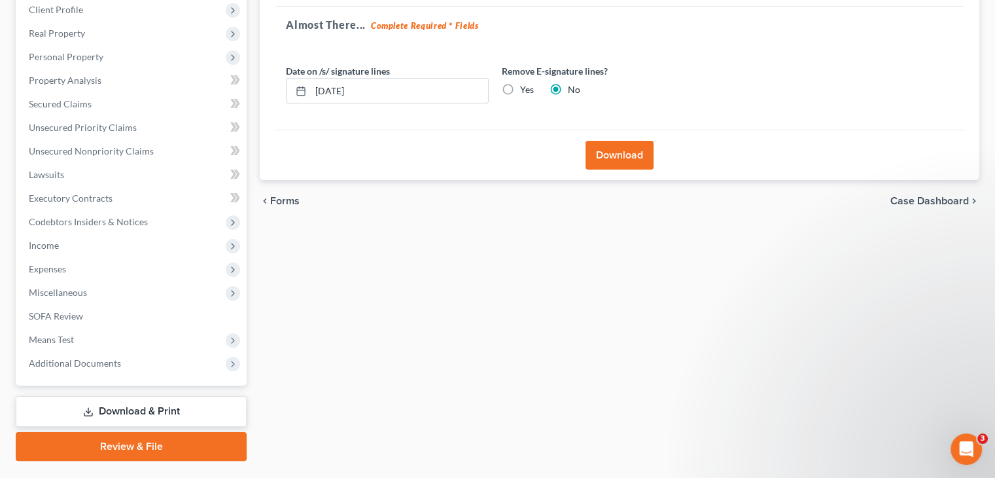
scroll to position [21, 0]
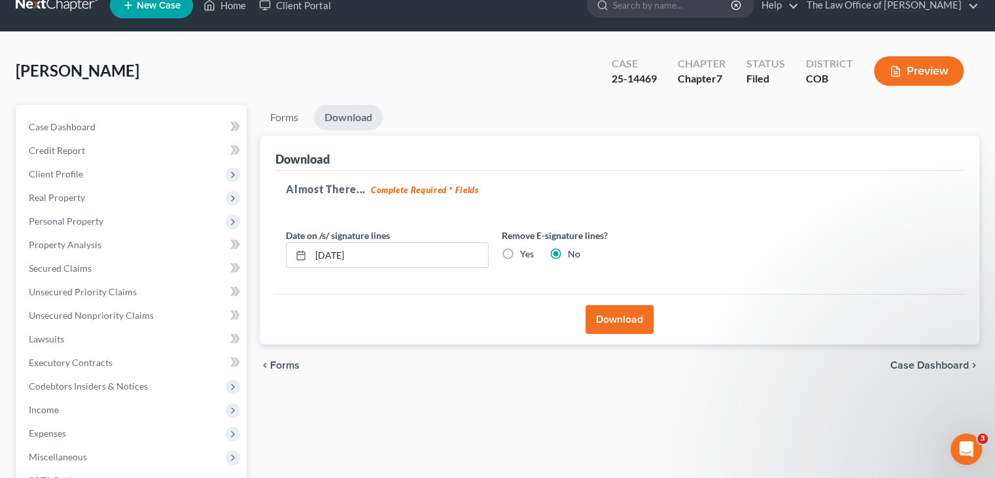
click at [615, 321] on button "Download" at bounding box center [620, 319] width 68 height 29
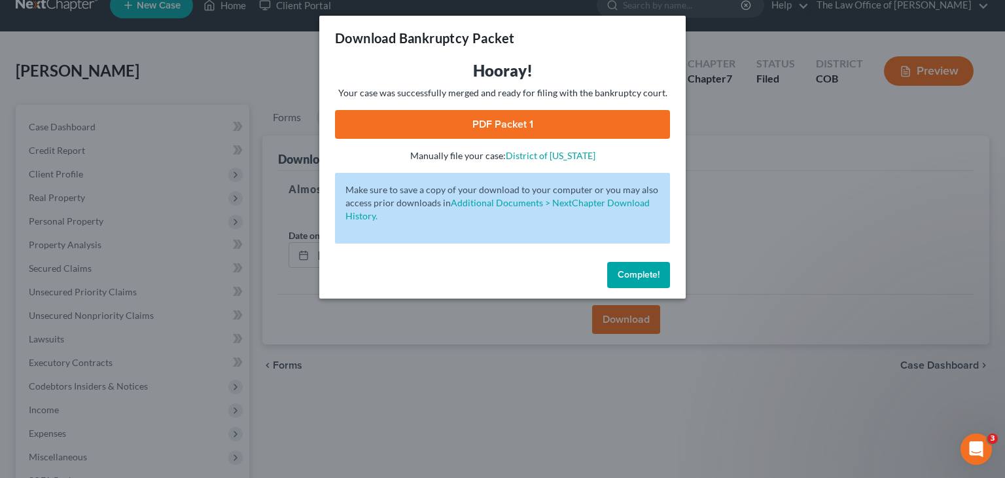
click at [471, 118] on link "PDF Packet 1" at bounding box center [502, 124] width 335 height 29
click at [651, 272] on span "Complete!" at bounding box center [639, 274] width 42 height 11
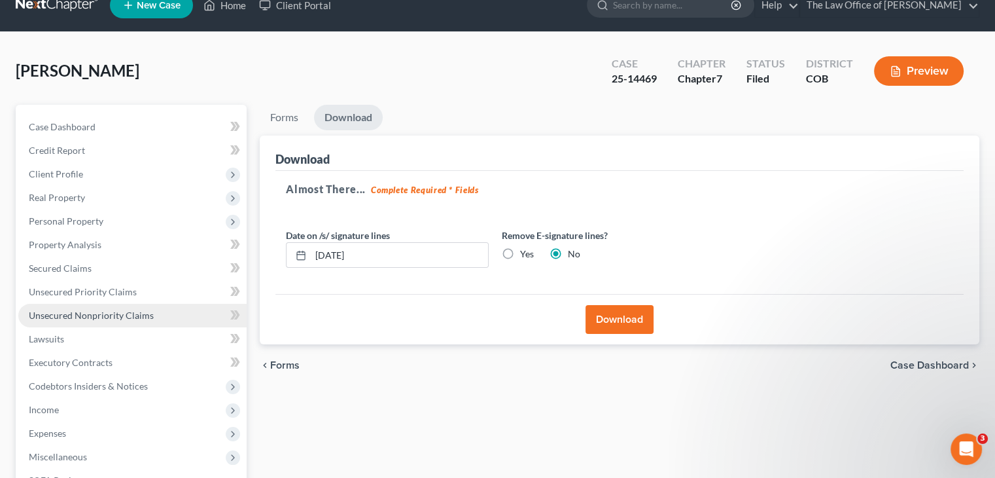
click at [95, 313] on span "Unsecured Nonpriority Claims" at bounding box center [91, 315] width 125 height 11
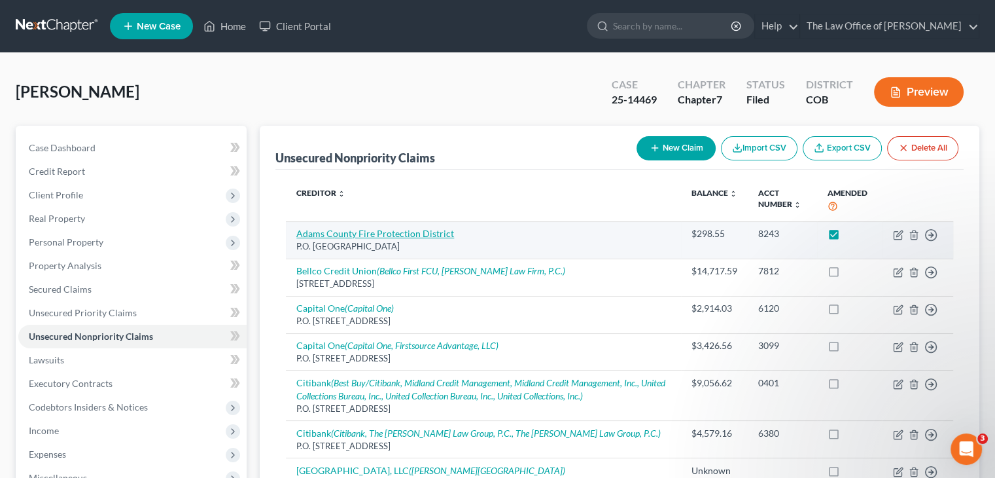
click at [428, 234] on link "Adams County Fire Protection District" at bounding box center [375, 233] width 158 height 11
select select "45"
select select "9"
select select "0"
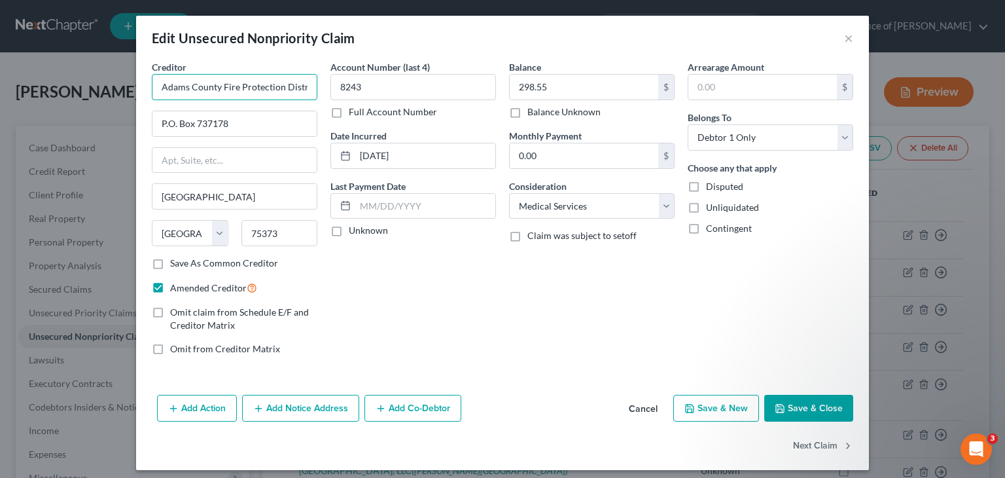
scroll to position [0, 7]
drag, startPoint x: 155, startPoint y: 84, endPoint x: 367, endPoint y: 71, distance: 212.4
click at [367, 71] on div "Creditor * Adams County Fire Protection District P.O. Box 737178 [GEOGRAPHIC_DA…" at bounding box center [502, 213] width 715 height 306
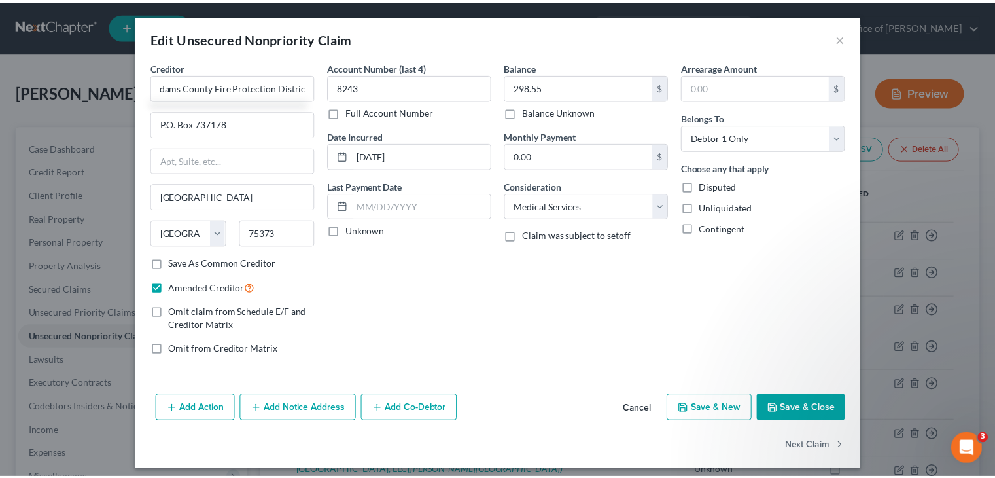
scroll to position [0, 0]
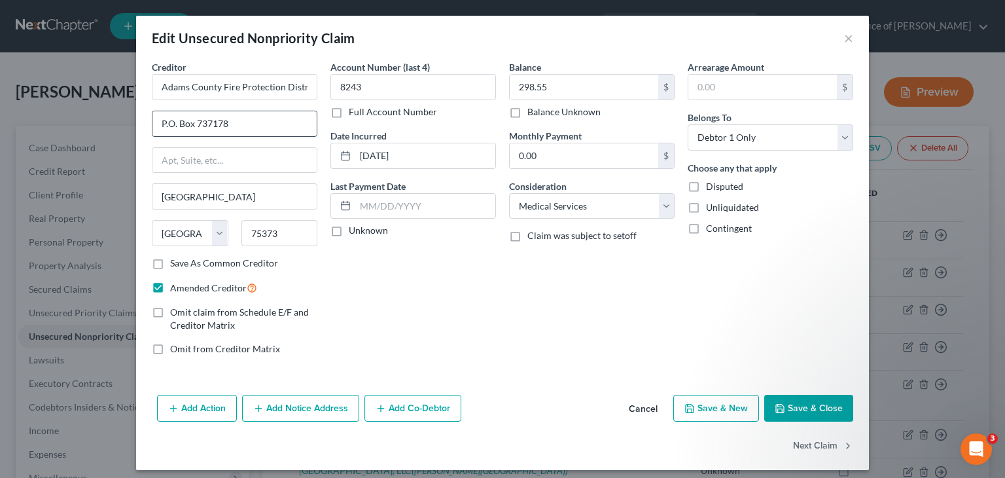
click at [249, 121] on input "P.O. Box 737178" at bounding box center [234, 123] width 164 height 25
drag, startPoint x: 249, startPoint y: 121, endPoint x: 213, endPoint y: 118, distance: 36.1
click at [213, 118] on input "P.O. Box 737178" at bounding box center [234, 123] width 164 height 25
click at [258, 227] on input "75373" at bounding box center [279, 233] width 77 height 26
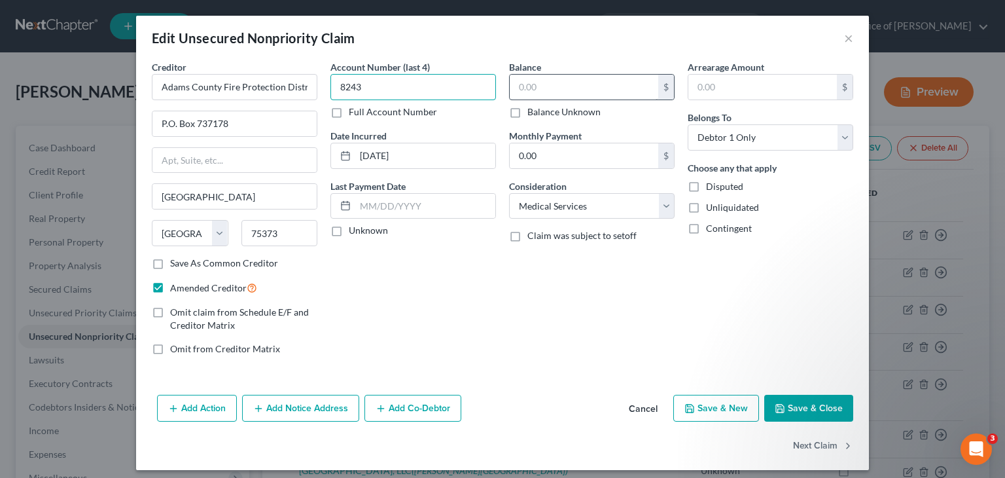
type input "8243"
click at [522, 86] on input "text" at bounding box center [584, 87] width 149 height 25
paste input "75373"
type input "7"
click at [633, 404] on button "Cancel" at bounding box center [643, 409] width 50 height 26
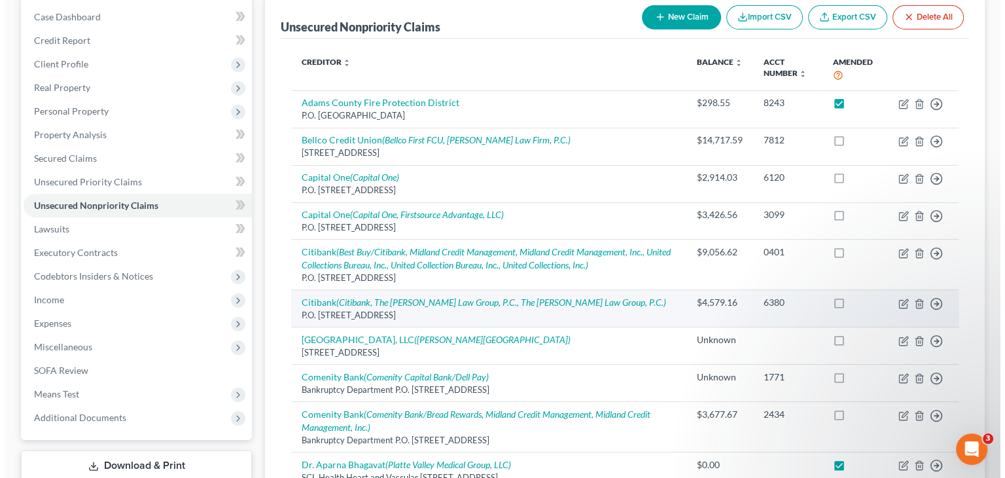
scroll to position [196, 0]
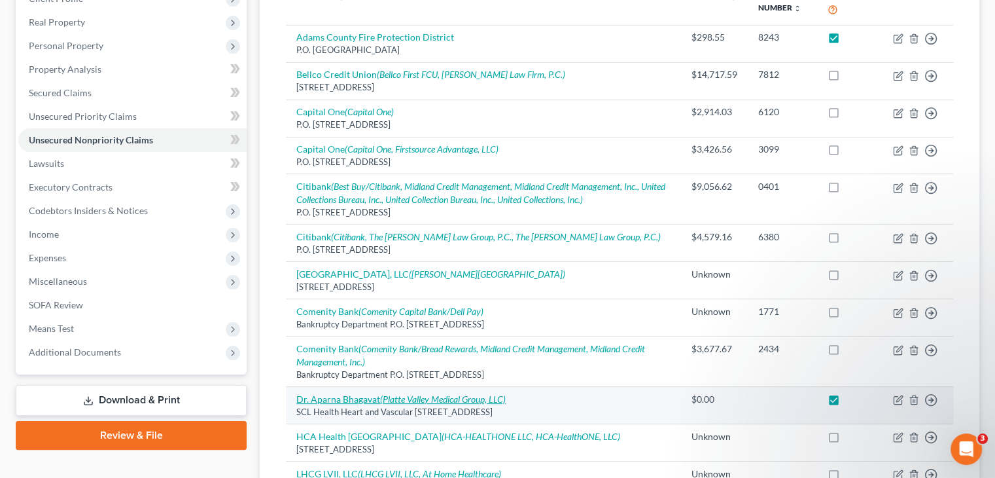
click at [463, 399] on icon "(Platte Valley Medical Group, LLC)" at bounding box center [443, 398] width 126 height 11
select select "5"
select select "0"
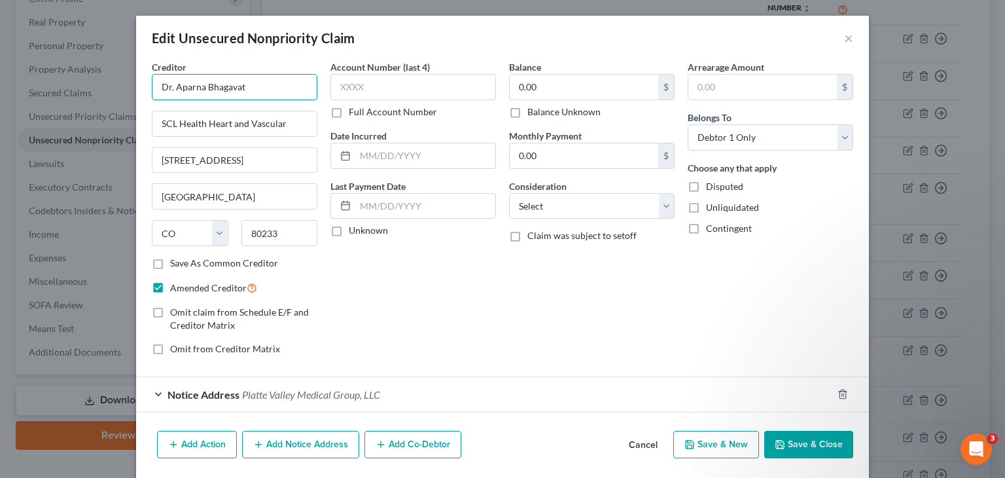
drag, startPoint x: 253, startPoint y: 82, endPoint x: 123, endPoint y: 77, distance: 129.7
click at [123, 77] on div "Edit Unsecured Nonpriority Claim × Creditor * Dr. Aparna Bhagavat SCL Health He…" at bounding box center [502, 239] width 1005 height 478
drag, startPoint x: 303, startPoint y: 124, endPoint x: 124, endPoint y: 124, distance: 178.7
click at [124, 124] on div "Edit Unsecured Nonpriority Claim × Creditor * Dr. Aparna Bhagavat SCL Health He…" at bounding box center [502, 239] width 1005 height 478
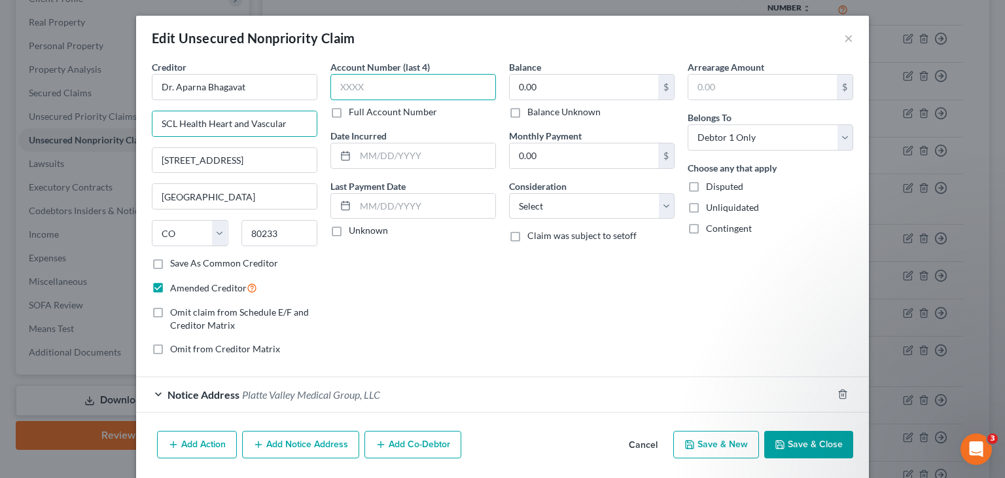
click at [365, 90] on input "text" at bounding box center [413, 87] width 166 height 26
type input "5216"
click at [374, 392] on span "Platte Valley Medical Group, LLC" at bounding box center [311, 394] width 138 height 12
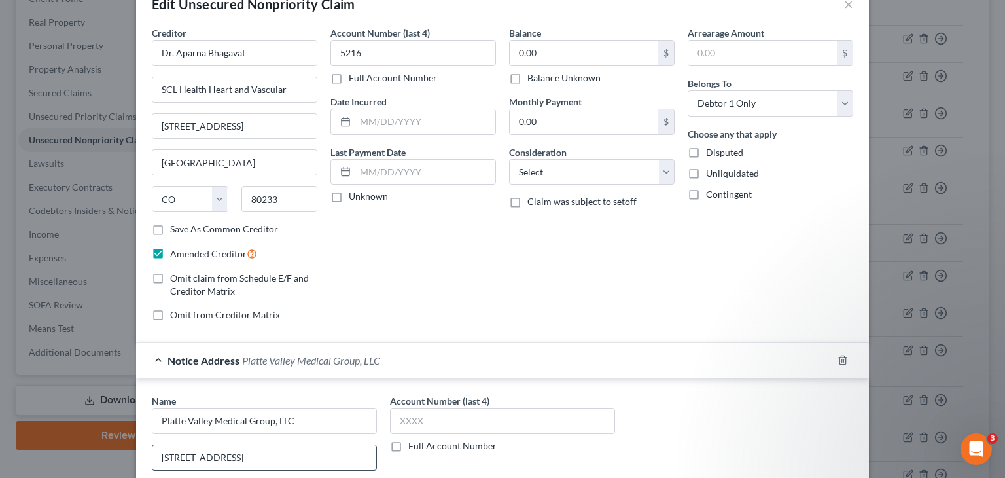
scroll to position [65, 0]
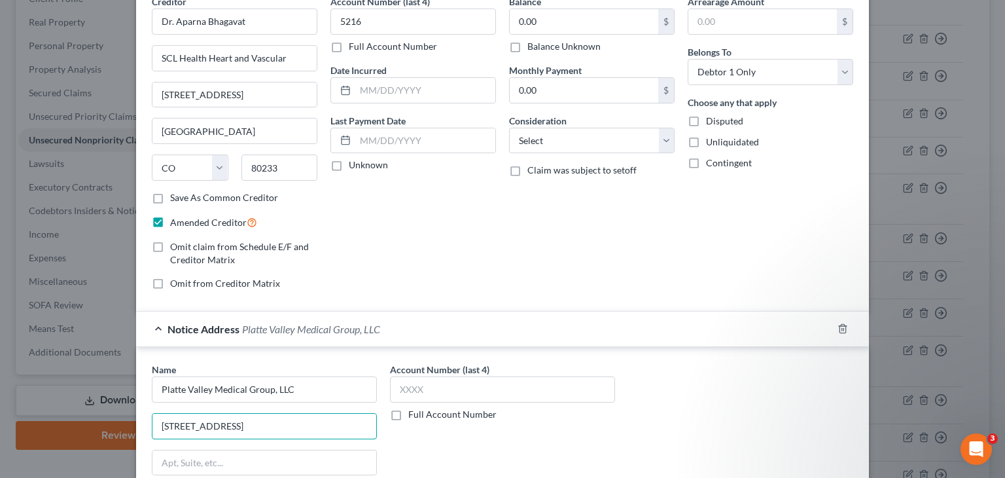
drag, startPoint x: 294, startPoint y: 417, endPoint x: 145, endPoint y: 414, distance: 148.6
click at [145, 414] on div "Name * Platte Valley Medical Group, LLC [STREET_ADDRESS][GEOGRAPHIC_DATA] [US_S…" at bounding box center [264, 473] width 238 height 220
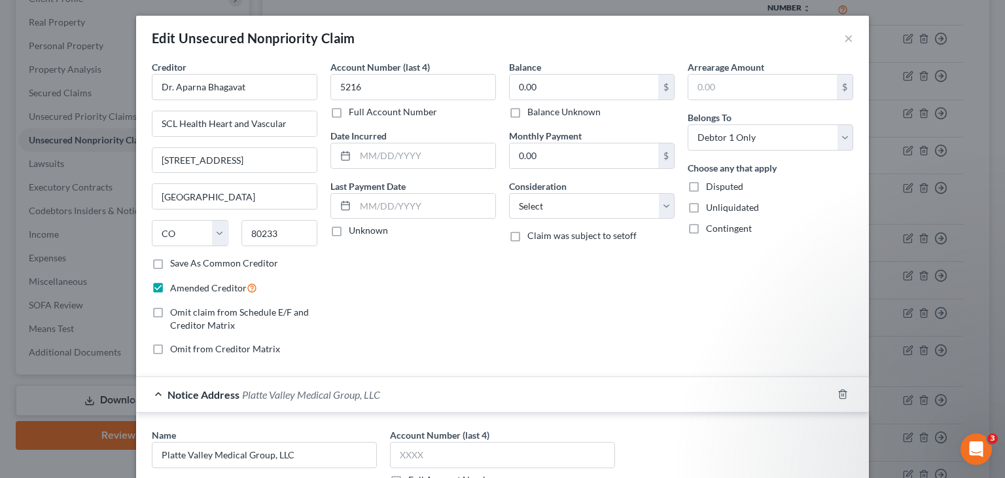
scroll to position [0, 0]
click at [527, 111] on label "Balance Unknown" at bounding box center [563, 111] width 73 height 13
click at [533, 111] on input "Balance Unknown" at bounding box center [537, 109] width 9 height 9
checkbox input "true"
click at [541, 204] on select "Select Cable / Satellite Services Collection Agency Credit Card Debt Debt Couns…" at bounding box center [592, 206] width 166 height 26
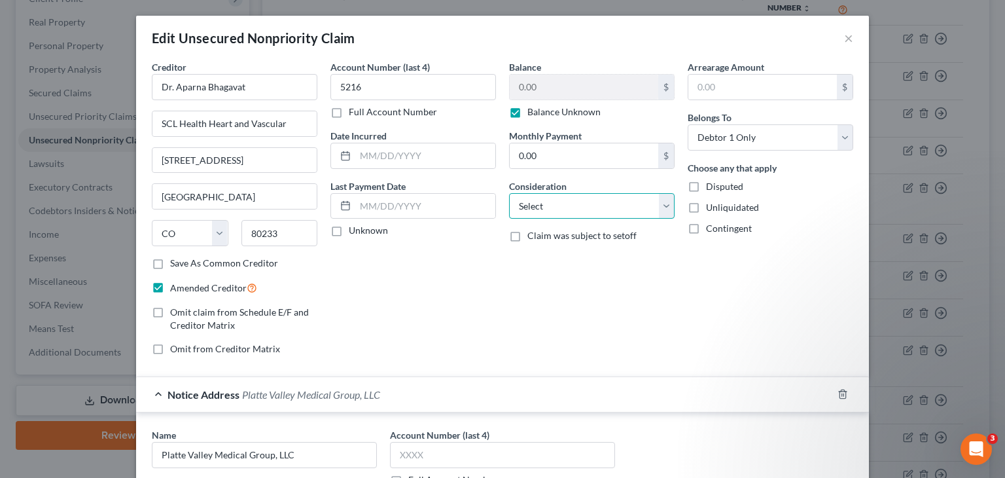
select select "9"
click at [509, 193] on select "Select Cable / Satellite Services Collection Agency Credit Card Debt Debt Couns…" at bounding box center [592, 206] width 166 height 26
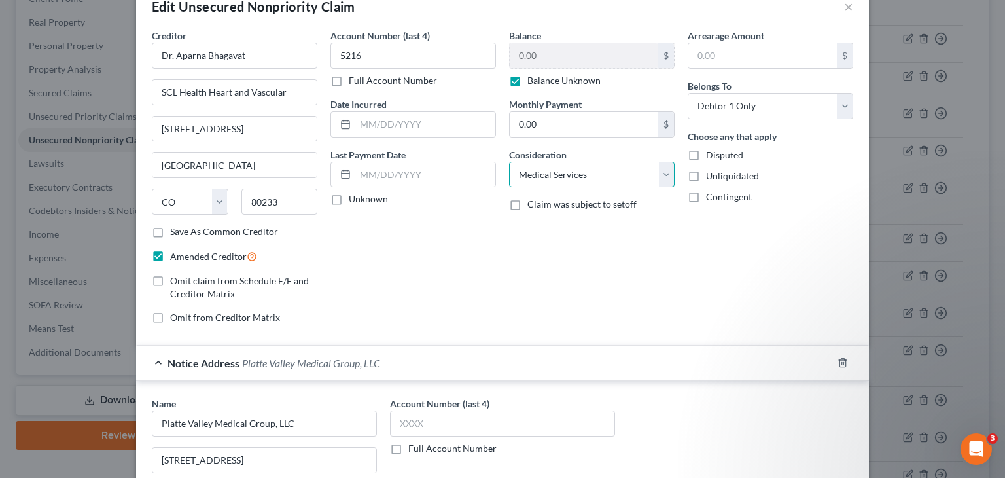
scroll to position [26, 0]
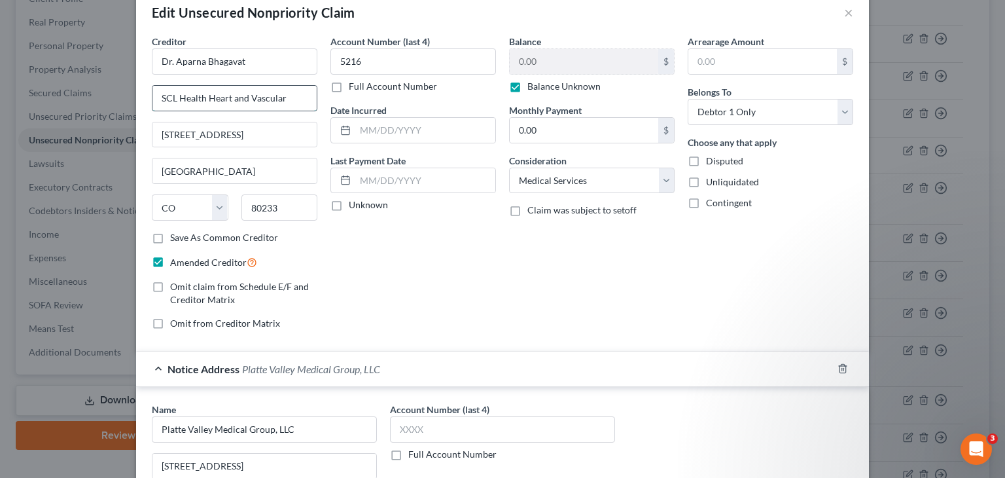
click at [156, 90] on input "SCL Health Heart and Vascular" at bounding box center [234, 98] width 164 height 25
type input "c/o SCL Health Heart and Vascular"
drag, startPoint x: 310, startPoint y: 431, endPoint x: 137, endPoint y: 427, distance: 172.8
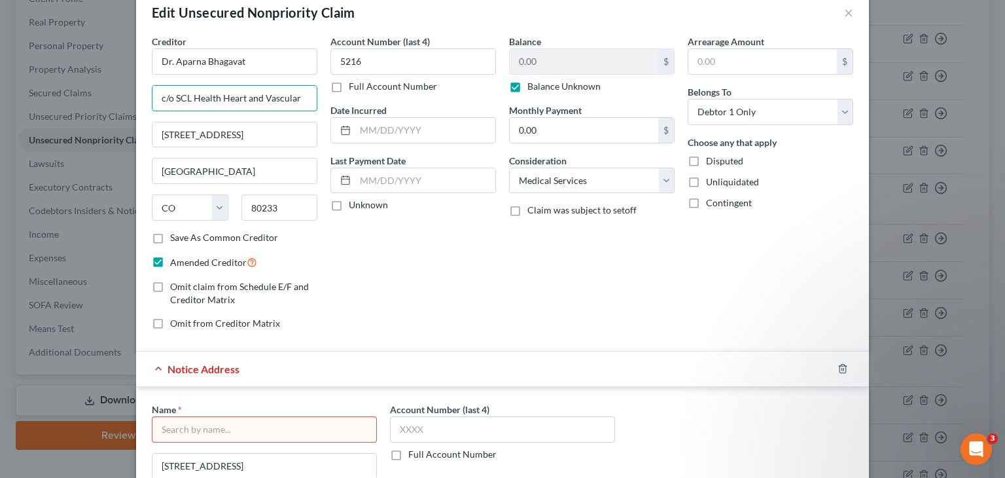
drag, startPoint x: 172, startPoint y: 95, endPoint x: 323, endPoint y: 83, distance: 151.6
click at [323, 83] on div "Creditor * Dr. Aparna Bhagavat c/o SCL Health Heart and Vascular [STREET_ADDRES…" at bounding box center [502, 188] width 715 height 306
paste input "Platte Valley Medical Group, LLC"
type input "c/o Platte Valley Medical Group, LLC"
click at [299, 455] on input "[STREET_ADDRESS]" at bounding box center [264, 466] width 224 height 25
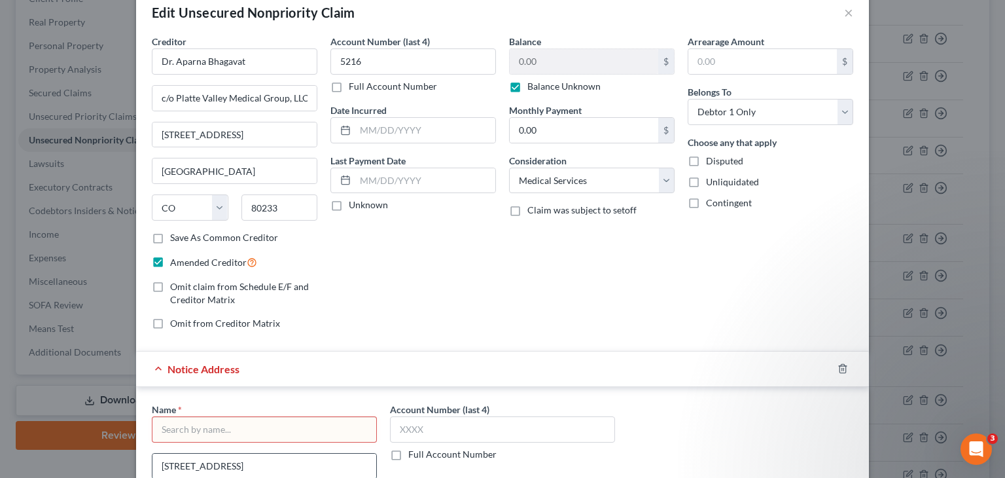
drag, startPoint x: 300, startPoint y: 461, endPoint x: 156, endPoint y: 454, distance: 144.2
click at [156, 454] on input "[STREET_ADDRESS]" at bounding box center [264, 466] width 224 height 25
drag, startPoint x: 152, startPoint y: 132, endPoint x: 340, endPoint y: 137, distance: 187.9
click at [340, 137] on div "Creditor * Dr. Aparna Bhagavat c/o Platte Valley Medical Group, LLC [STREET_ADD…" at bounding box center [502, 188] width 715 height 306
paste input "[STREET_ADDRESS]"
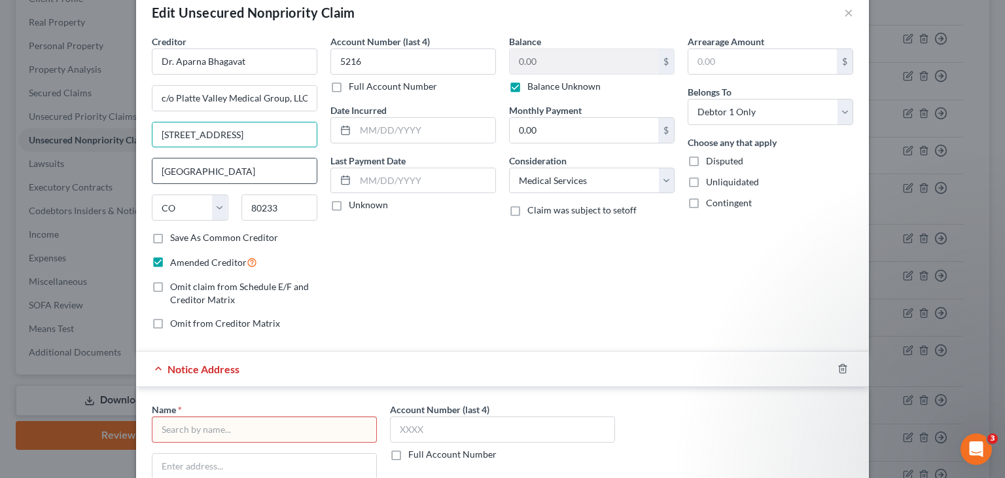
type input "[STREET_ADDRESS]"
click at [200, 164] on input "[GEOGRAPHIC_DATA]" at bounding box center [234, 170] width 164 height 25
drag, startPoint x: 200, startPoint y: 166, endPoint x: 343, endPoint y: 238, distance: 160.7
click at [123, 163] on div "Edit Unsecured Nonpriority Claim × Creditor * Dr. Aparna Bhagavat c/o Platte Va…" at bounding box center [502, 239] width 1005 height 478
drag, startPoint x: 298, startPoint y: 203, endPoint x: 154, endPoint y: 152, distance: 153.2
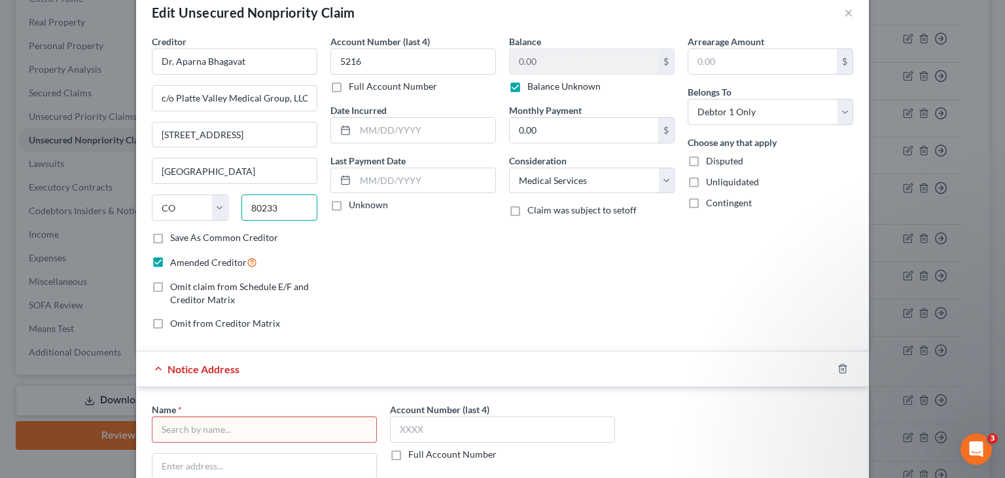
click at [219, 207] on div "State [US_STATE] AK AR AZ CA CO CT DE DC [GEOGRAPHIC_DATA] [GEOGRAPHIC_DATA] GU…" at bounding box center [234, 212] width 179 height 37
type input "80021"
type input "Broomfield"
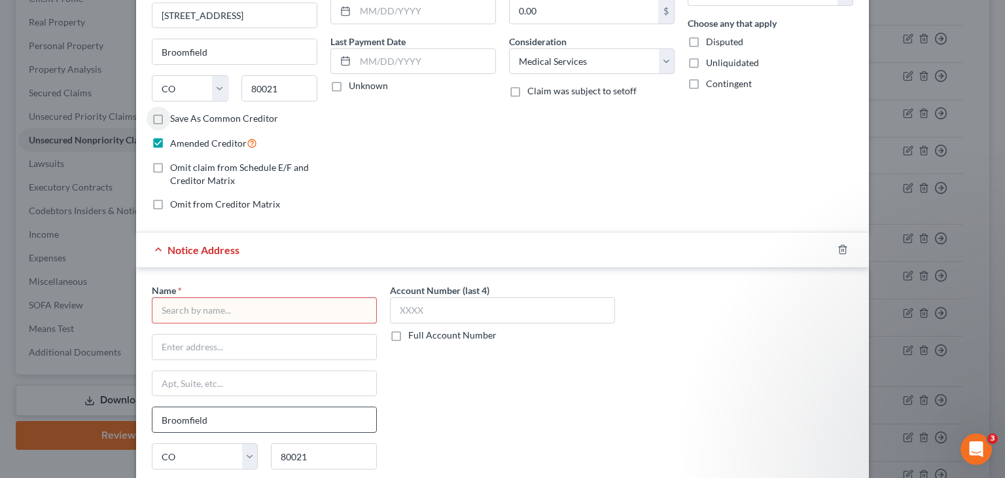
scroll to position [222, 0]
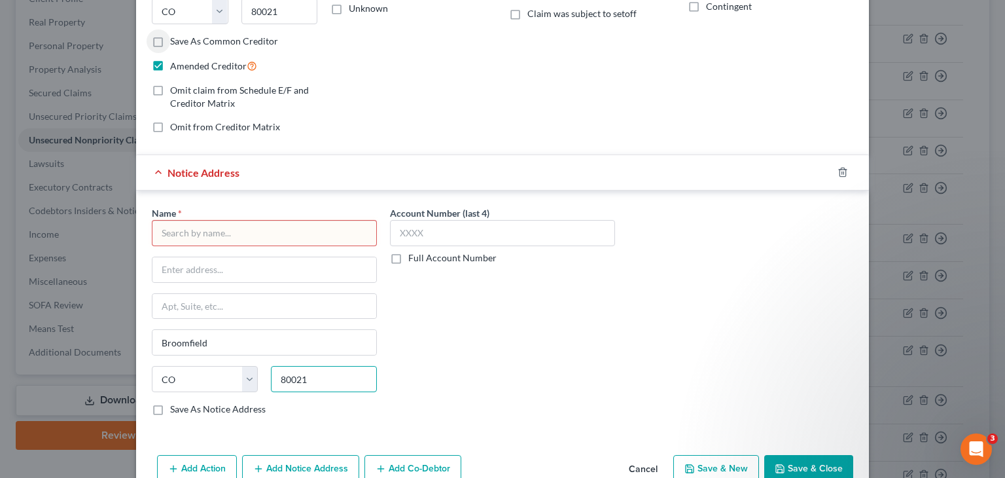
click at [324, 366] on input "80021" at bounding box center [324, 379] width 106 height 26
drag, startPoint x: 325, startPoint y: 374, endPoint x: 246, endPoint y: 357, distance: 80.9
click at [246, 357] on div "Name * Broomfield State [US_STATE] AK AR AZ CA CO [GEOGRAPHIC_DATA] DE DC [GEOG…" at bounding box center [264, 310] width 225 height 209
drag, startPoint x: 212, startPoint y: 325, endPoint x: 218, endPoint y: 338, distance: 13.8
click at [212, 325] on div "Name * Broomfield State [US_STATE] AK AR AZ CA CO [GEOGRAPHIC_DATA] DE DC [GEOG…" at bounding box center [264, 310] width 225 height 209
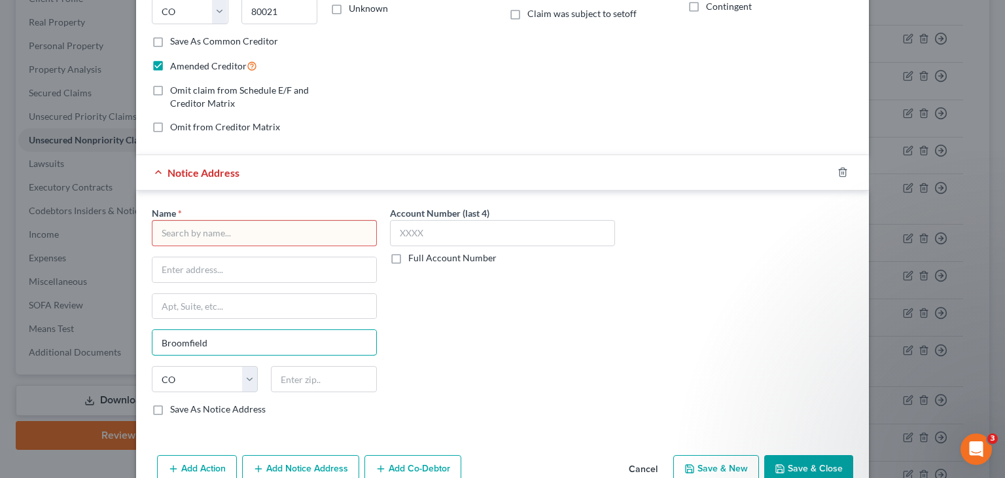
drag, startPoint x: 219, startPoint y: 338, endPoint x: 118, endPoint y: 344, distance: 101.6
click at [118, 343] on div "Edit Unsecured Nonpriority Claim × Creditor * Dr. Aparna Bhagavat c/o Platte Va…" at bounding box center [502, 239] width 1005 height 478
click at [249, 380] on select "State [US_STATE] AK AR AZ CA CO CT DE DC [GEOGRAPHIC_DATA] [GEOGRAPHIC_DATA] GU…" at bounding box center [205, 379] width 106 height 26
select select
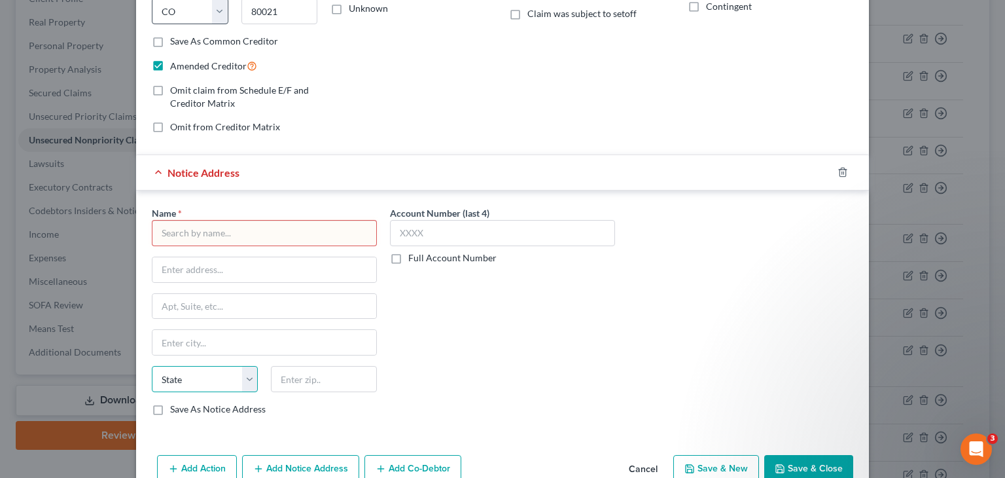
click at [152, 366] on select "State [US_STATE] AK AR AZ CA CO CT DE DC [GEOGRAPHIC_DATA] [GEOGRAPHIC_DATA] GU…" at bounding box center [205, 379] width 106 height 26
click at [839, 169] on polyline "button" at bounding box center [843, 169] width 8 height 0
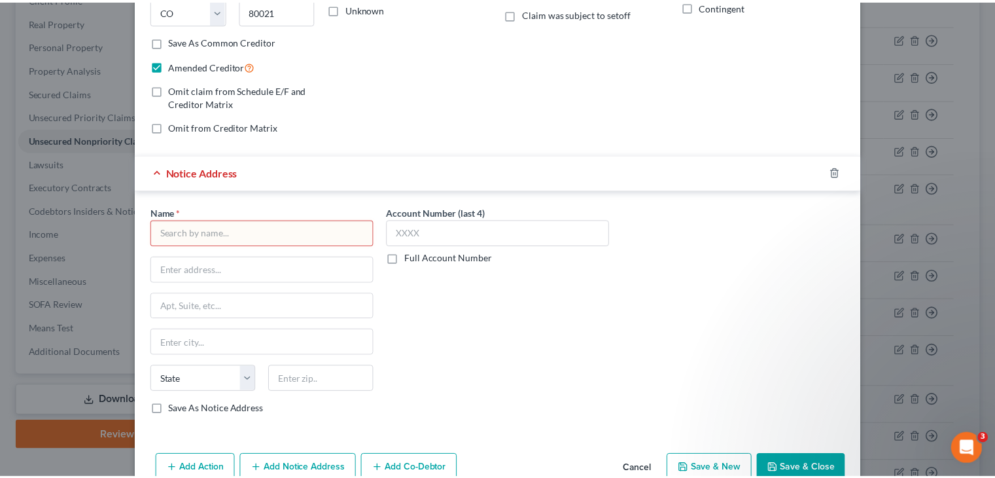
scroll to position [7, 0]
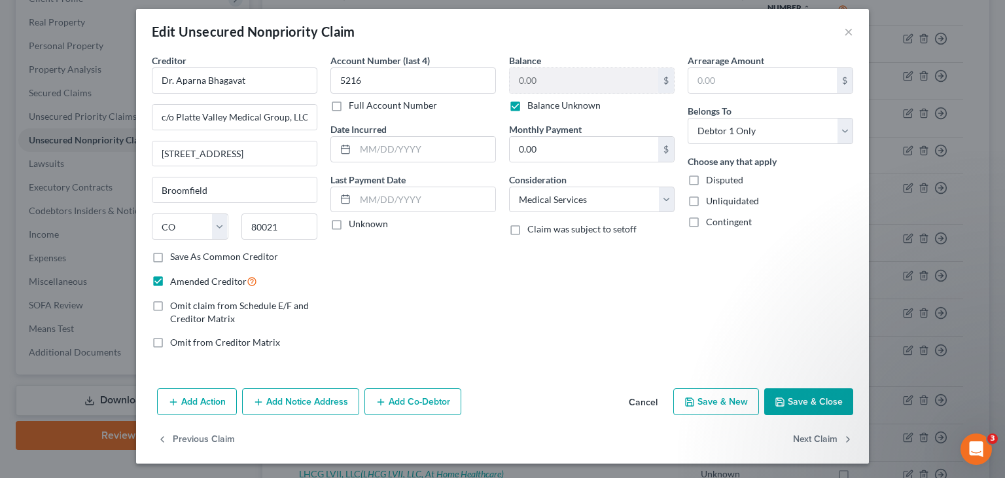
click at [801, 399] on button "Save & Close" at bounding box center [808, 401] width 89 height 27
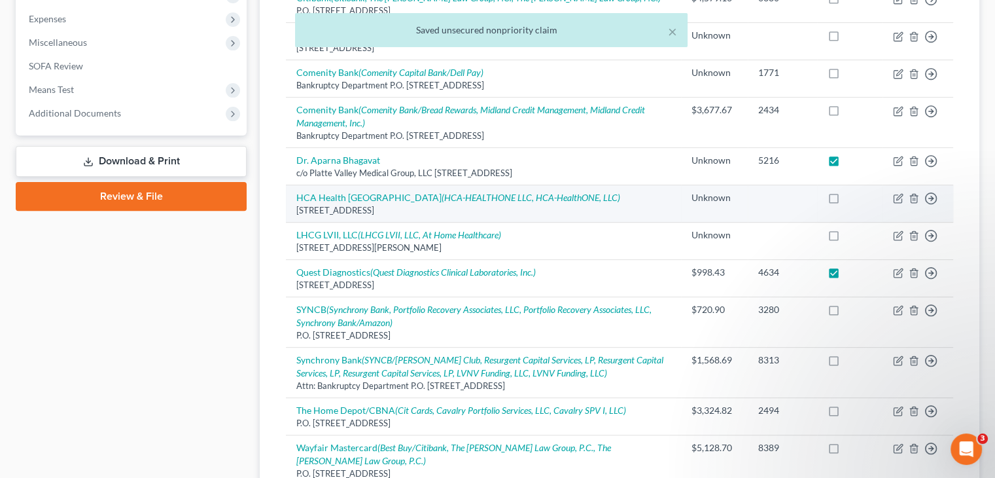
scroll to position [458, 0]
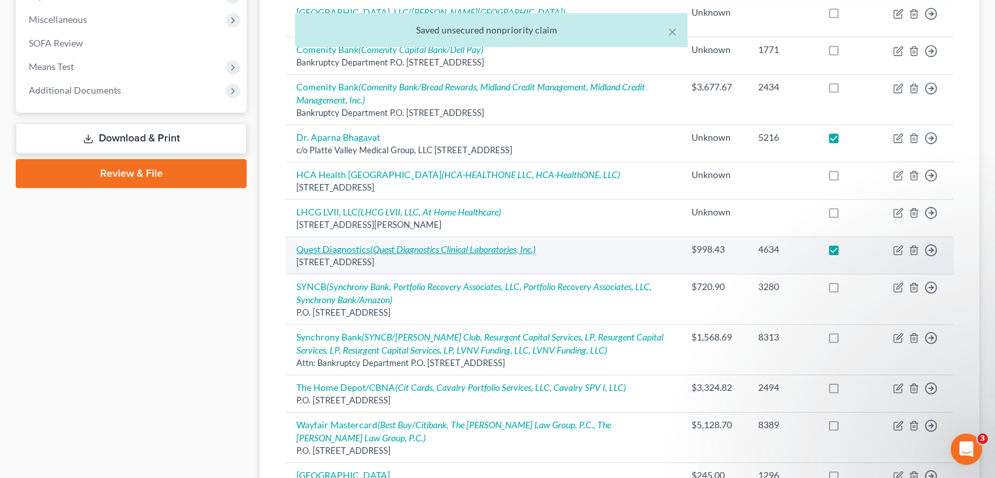
click at [408, 248] on icon "(Quest Diagnostics Clinical Laboratories, Inc.)" at bounding box center [453, 248] width 166 height 11
select select "33"
select select "9"
select select "0"
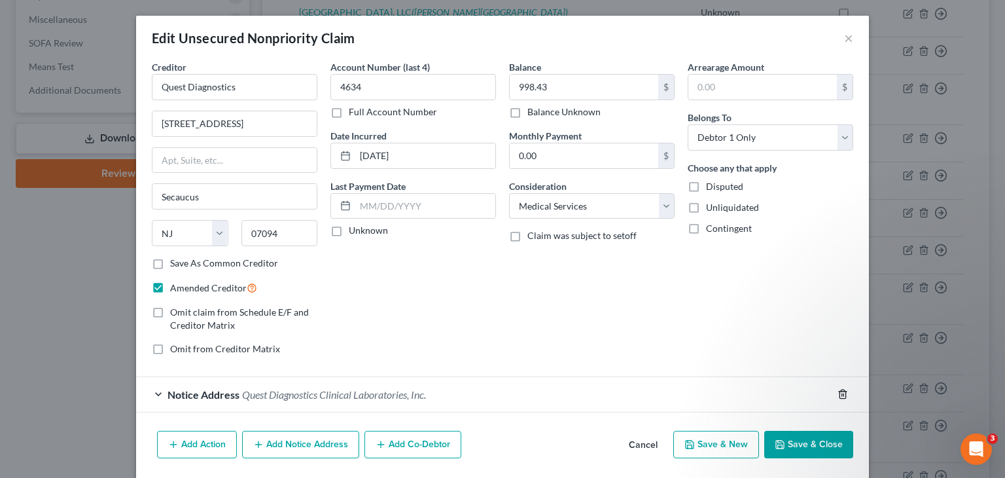
click at [840, 390] on icon "button" at bounding box center [843, 394] width 6 height 9
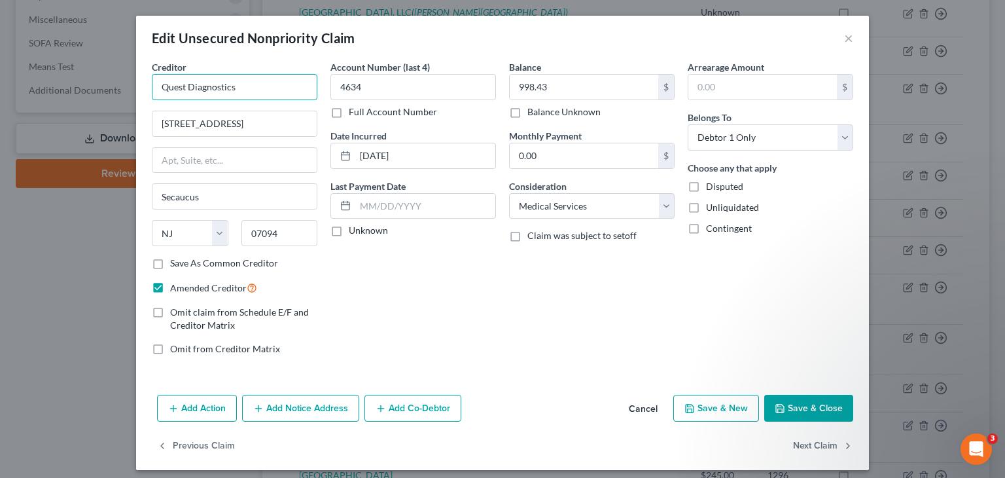
click at [247, 87] on input "Quest Diagnostics" at bounding box center [235, 87] width 166 height 26
drag, startPoint x: 243, startPoint y: 86, endPoint x: 35, endPoint y: 94, distance: 208.3
click at [35, 94] on div "Edit Unsecured Nonpriority Claim × Creditor * Quest Diagnostics [GEOGRAPHIC_DAT…" at bounding box center [502, 239] width 1005 height 478
drag, startPoint x: 234, startPoint y: 124, endPoint x: 132, endPoint y: 120, distance: 102.8
click at [136, 120] on div "Creditor * Quest Diagnostics [GEOGRAPHIC_DATA] [US_STATE] AK AR AZ CA CO CT DE …" at bounding box center [502, 224] width 733 height 329
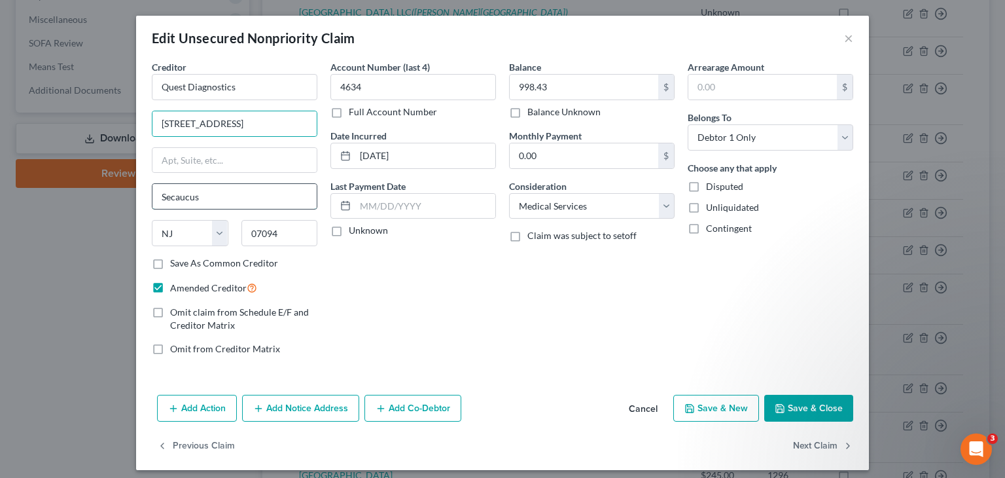
click at [179, 194] on input "Secaucus" at bounding box center [234, 196] width 164 height 25
click at [806, 408] on button "Save & Close" at bounding box center [808, 408] width 89 height 27
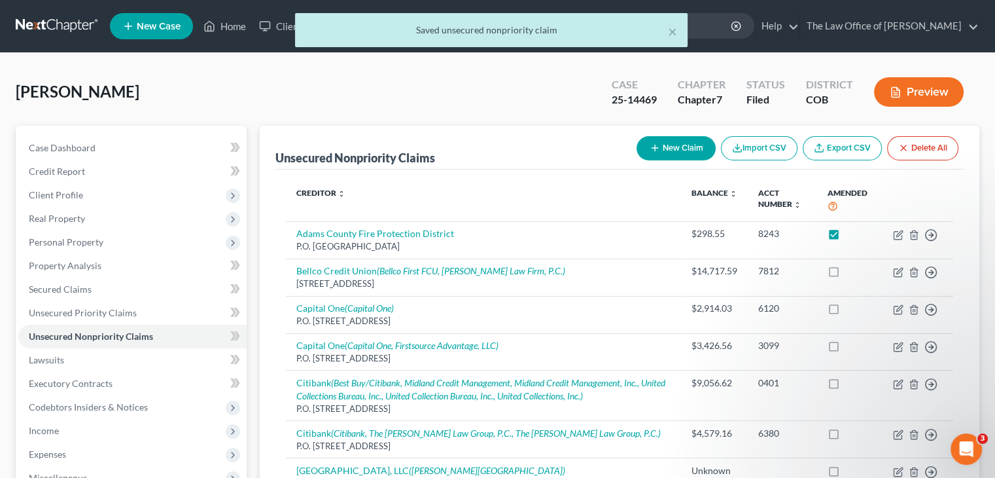
scroll to position [327, 0]
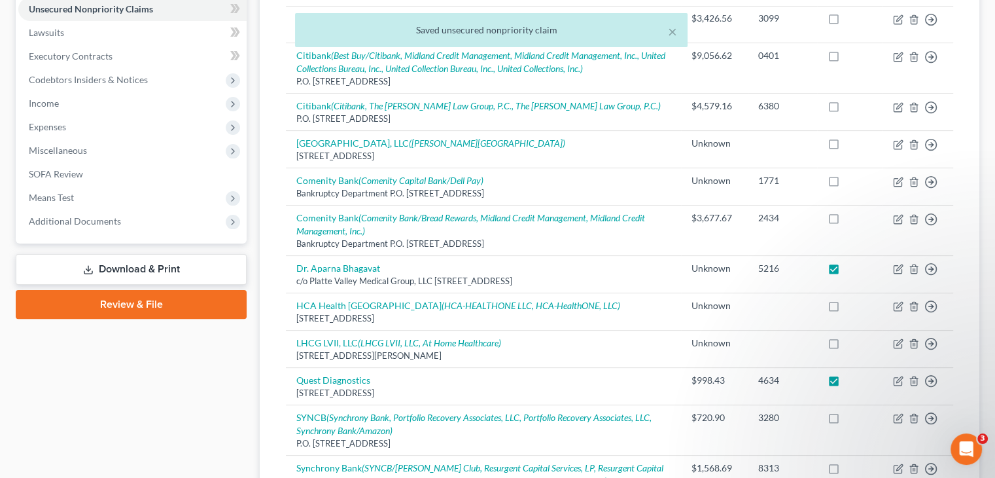
click at [105, 266] on link "Download & Print" at bounding box center [131, 269] width 231 height 31
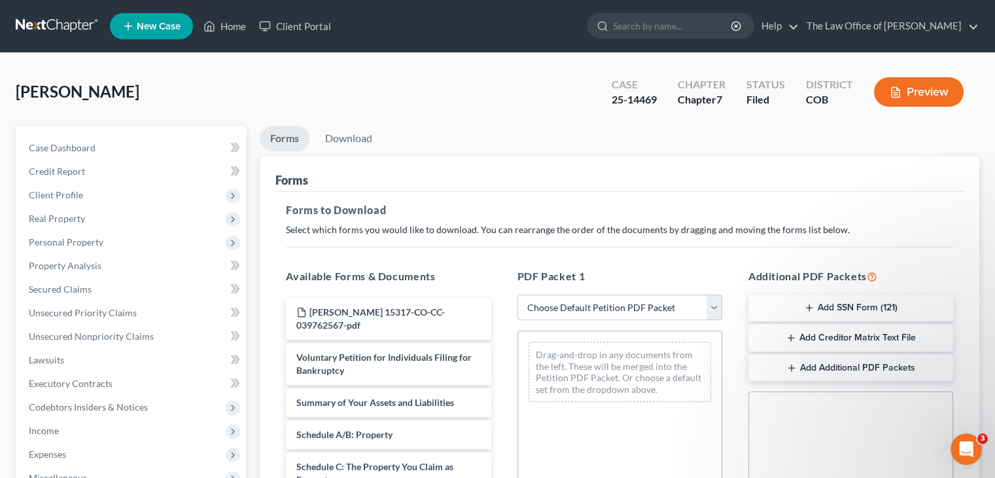
click at [605, 308] on select "Choose Default Petition PDF Packet Complete Bankruptcy Petition (all forms and …" at bounding box center [620, 307] width 205 height 26
select select "2"
click at [518, 294] on select "Choose Default Petition PDF Packet Complete Bankruptcy Petition (all forms and …" at bounding box center [620, 307] width 205 height 26
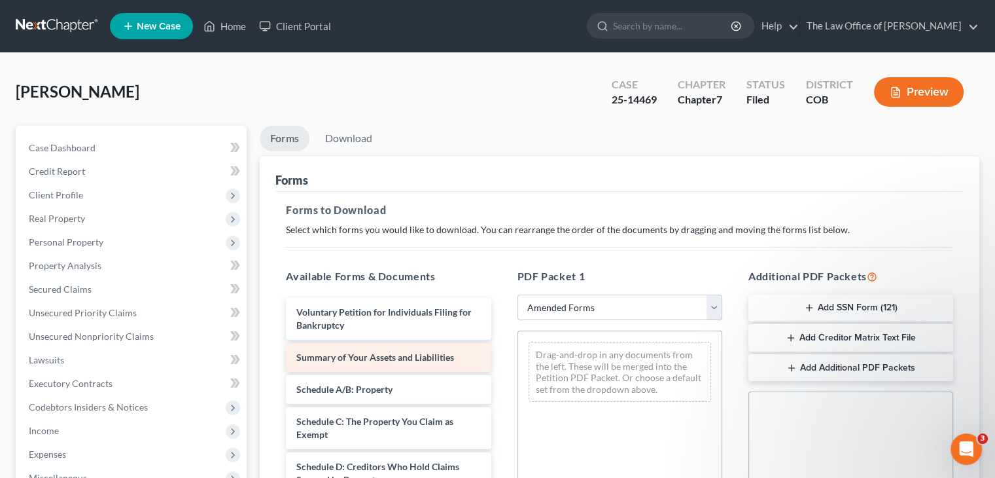
scroll to position [196, 0]
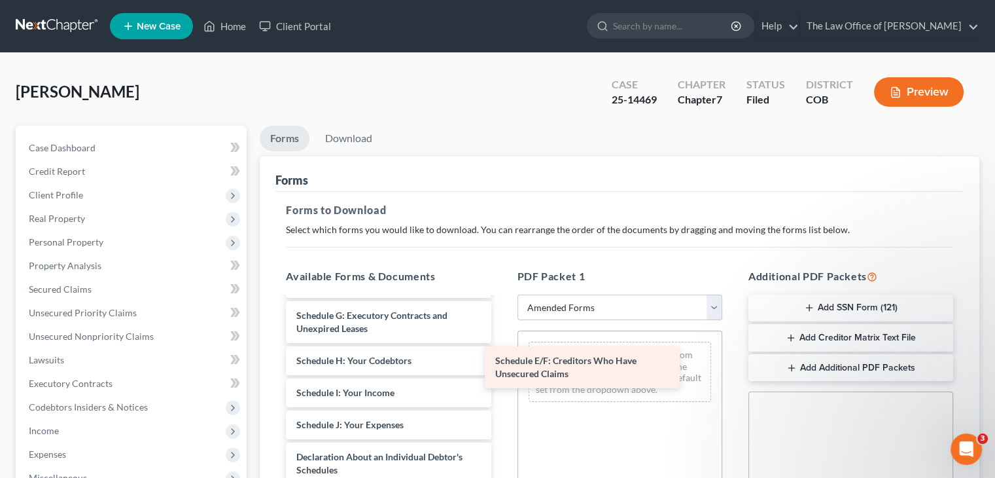
drag, startPoint x: 402, startPoint y: 323, endPoint x: 601, endPoint y: 370, distance: 204.3
click at [501, 370] on div "Schedule E/F: Creditors Who Have Unsecured Claims Voluntary Petition for Indivi…" at bounding box center [389, 431] width 226 height 660
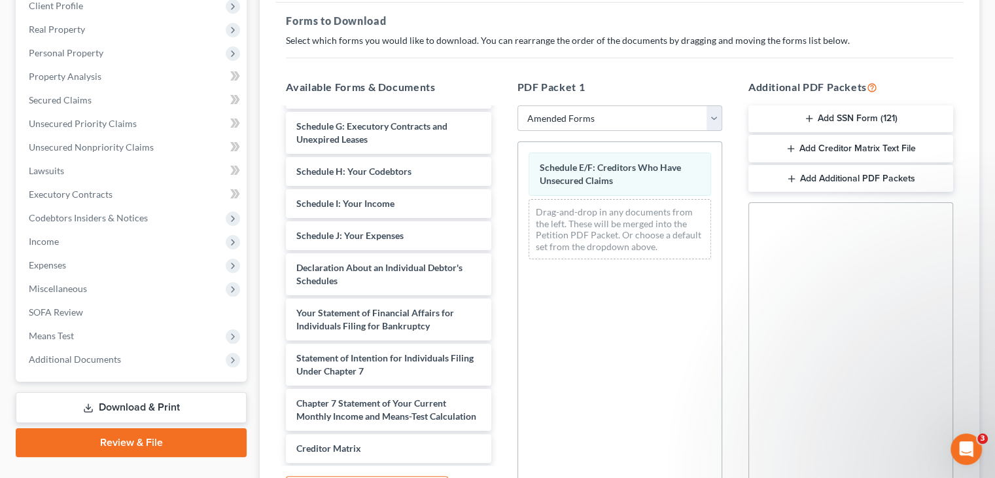
scroll to position [330, 0]
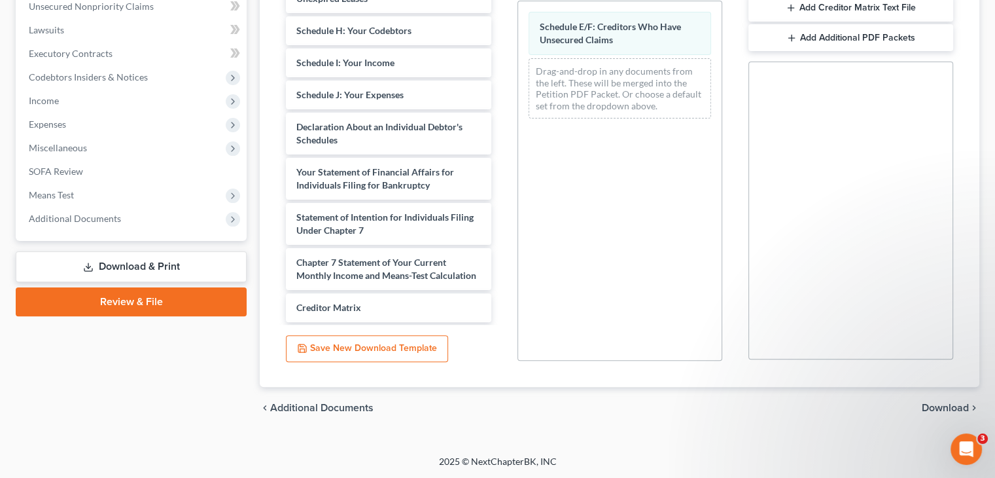
click at [936, 409] on span "Download" at bounding box center [945, 407] width 47 height 10
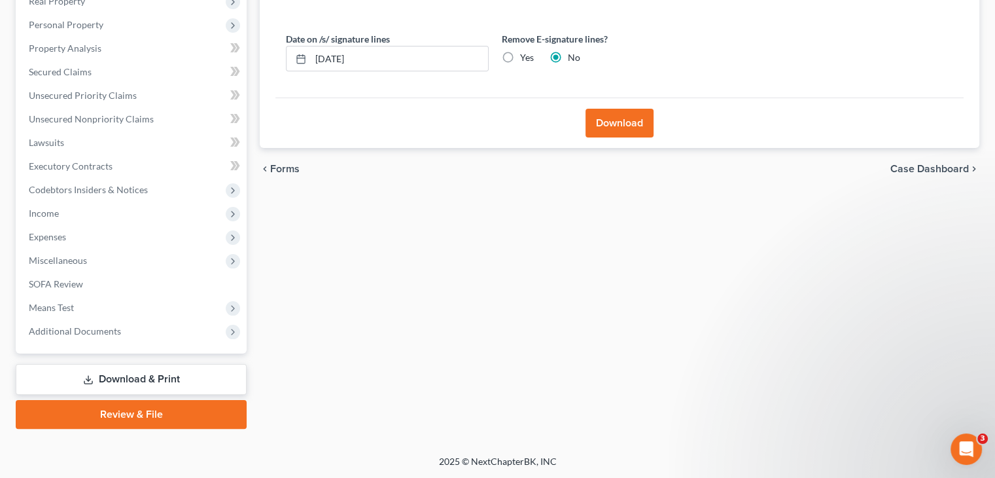
click at [609, 120] on button "Download" at bounding box center [620, 123] width 68 height 29
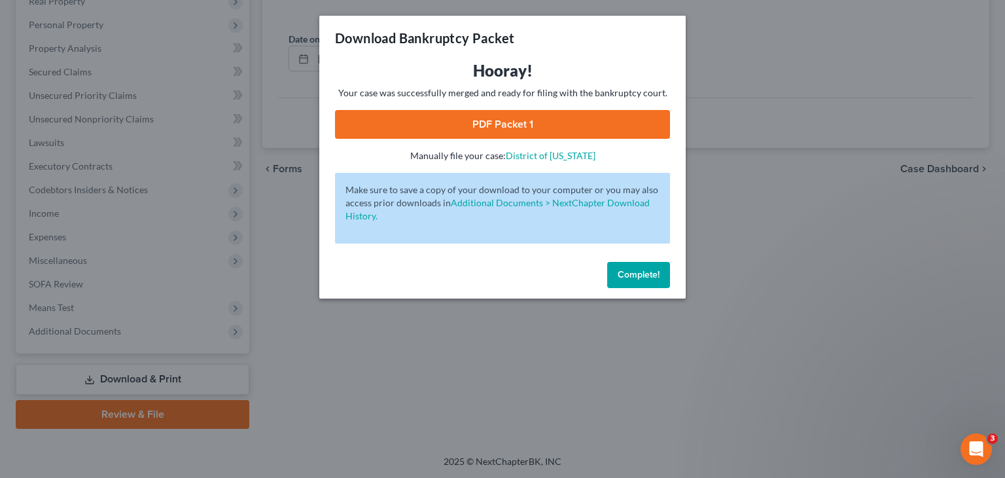
click at [474, 132] on link "PDF Packet 1" at bounding box center [502, 124] width 335 height 29
